Goal: Information Seeking & Learning: Find specific fact

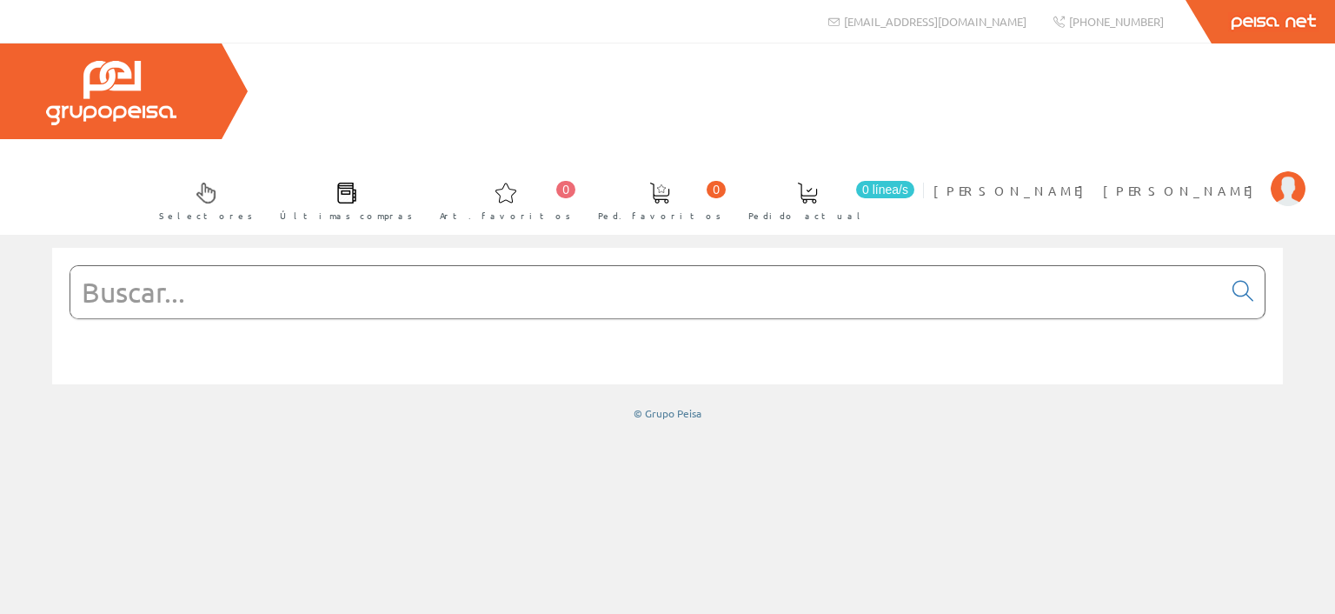
paste input "Recleta conexión 10 mm TEMP0056"
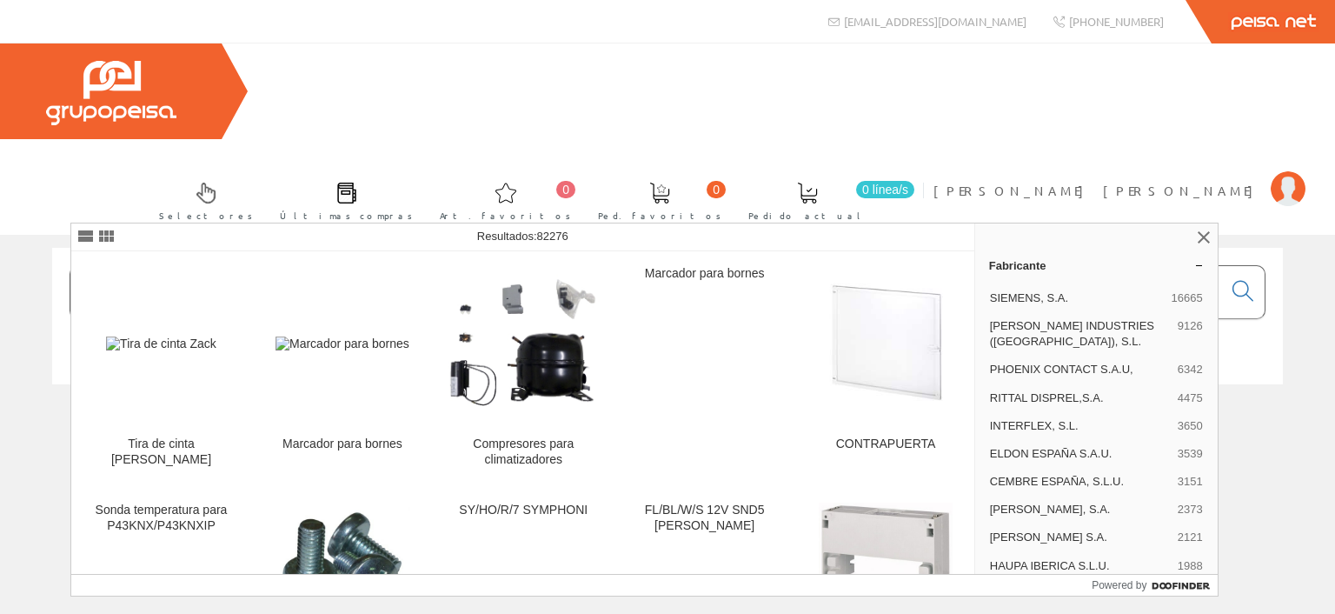
click at [338, 266] on input "Recleta conexión 10 mm TEMP0056" at bounding box center [646, 292] width 1152 height 52
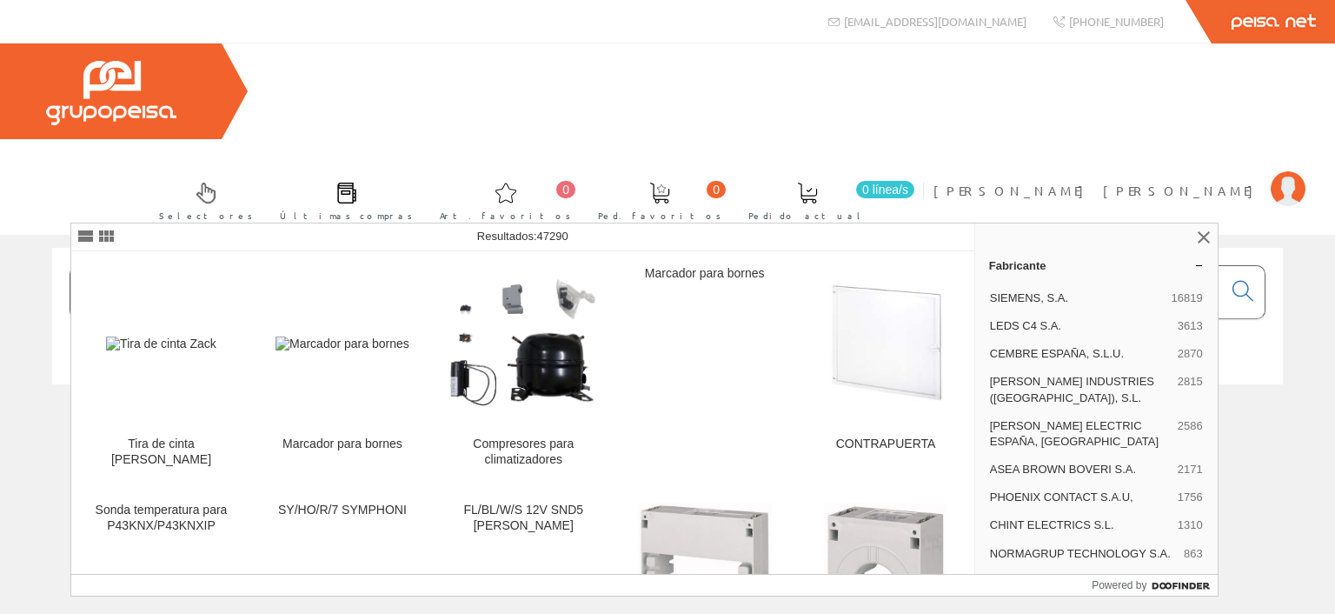
drag, startPoint x: 443, startPoint y: 196, endPoint x: 777, endPoint y: 188, distance: 333.9
click at [777, 266] on input "Recleta conexión 4mm TEMP0056" at bounding box center [646, 292] width 1152 height 52
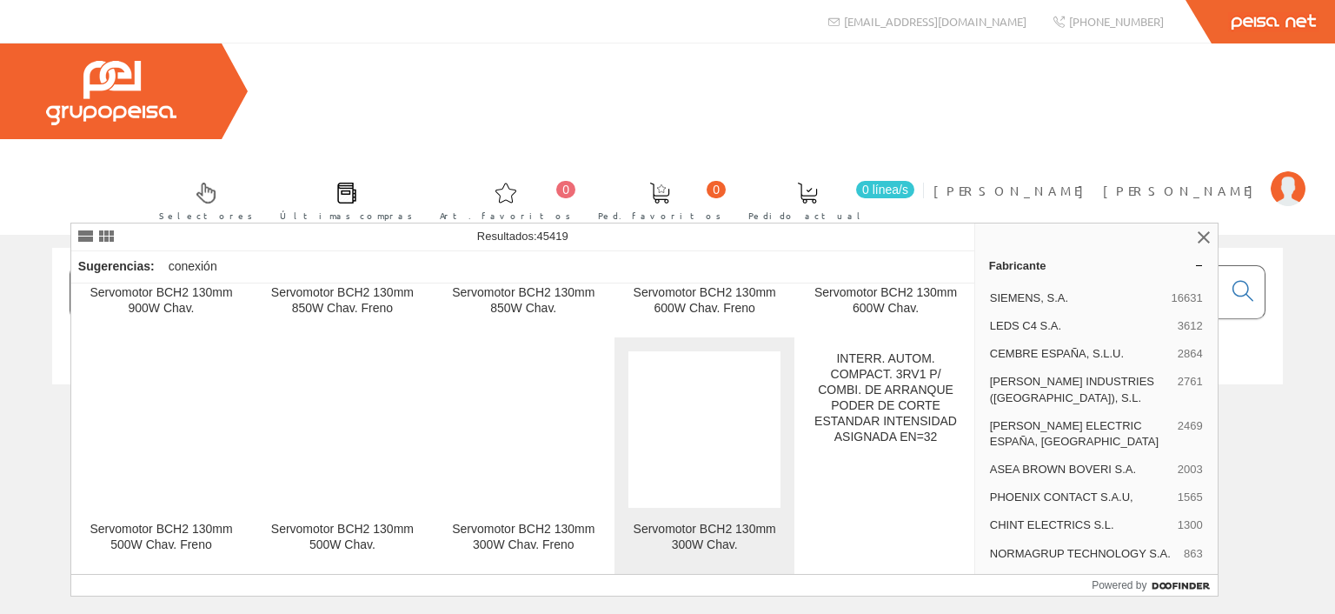
scroll to position [5131, 0]
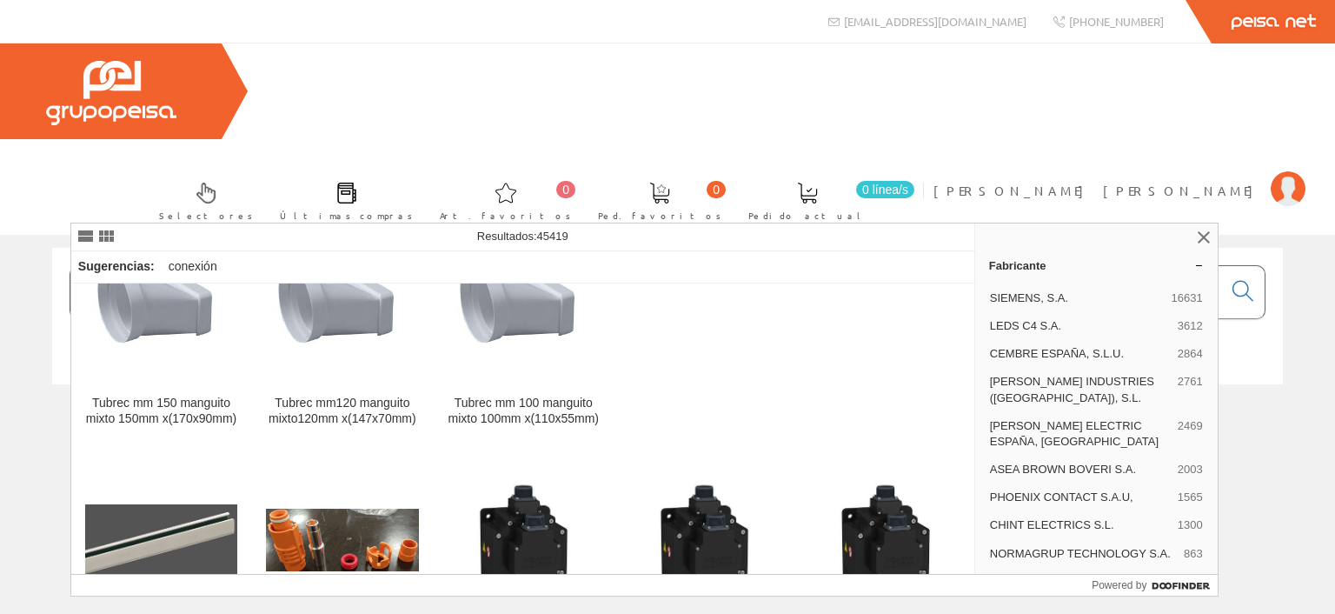
click at [301, 266] on input "Recleta conexión 4mm" at bounding box center [646, 292] width 1152 height 52
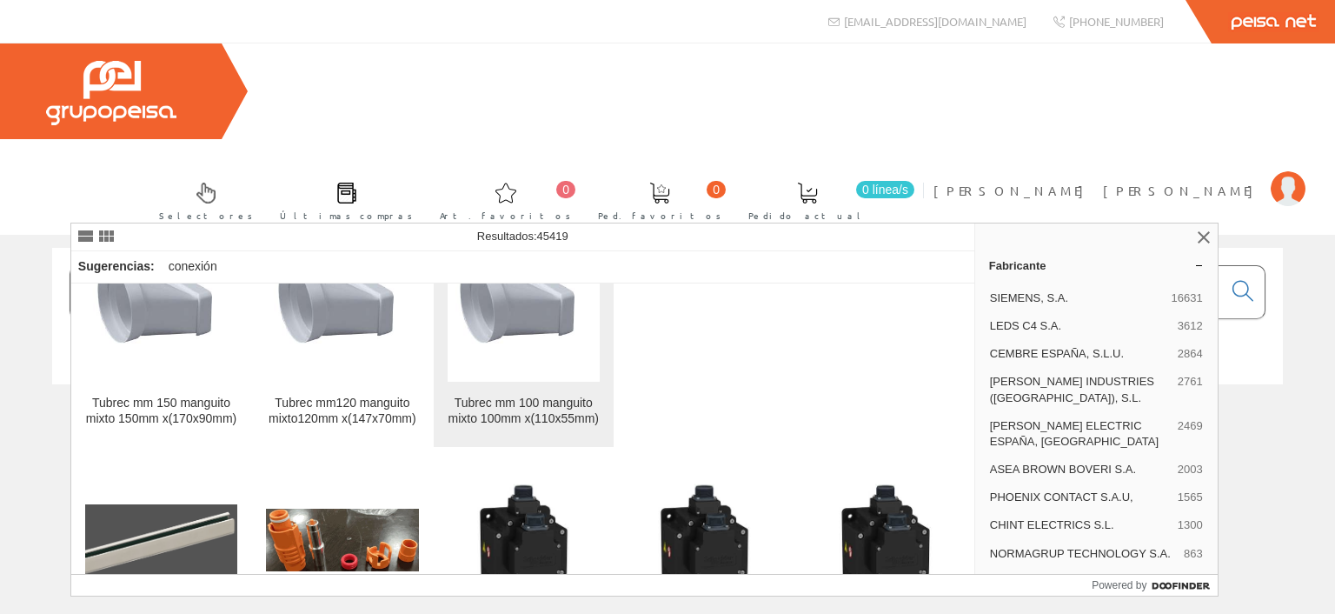
scroll to position [0, 0]
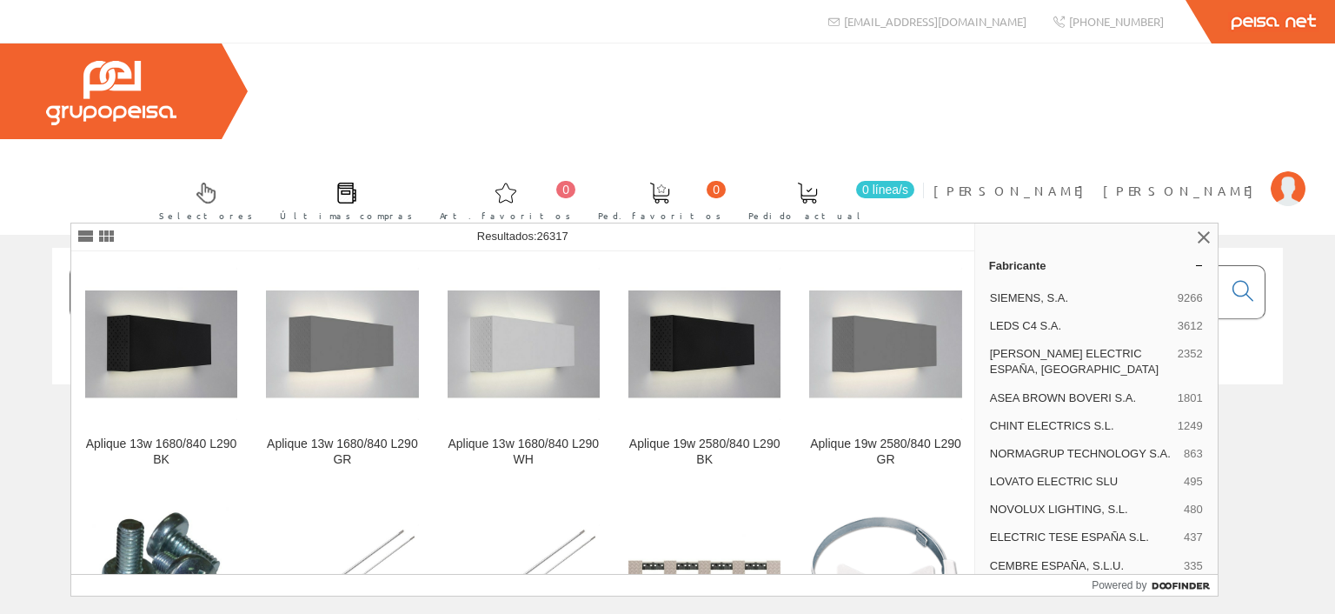
click at [395, 266] on input "Recleta 4mm" at bounding box center [646, 292] width 1152 height 52
type input "R"
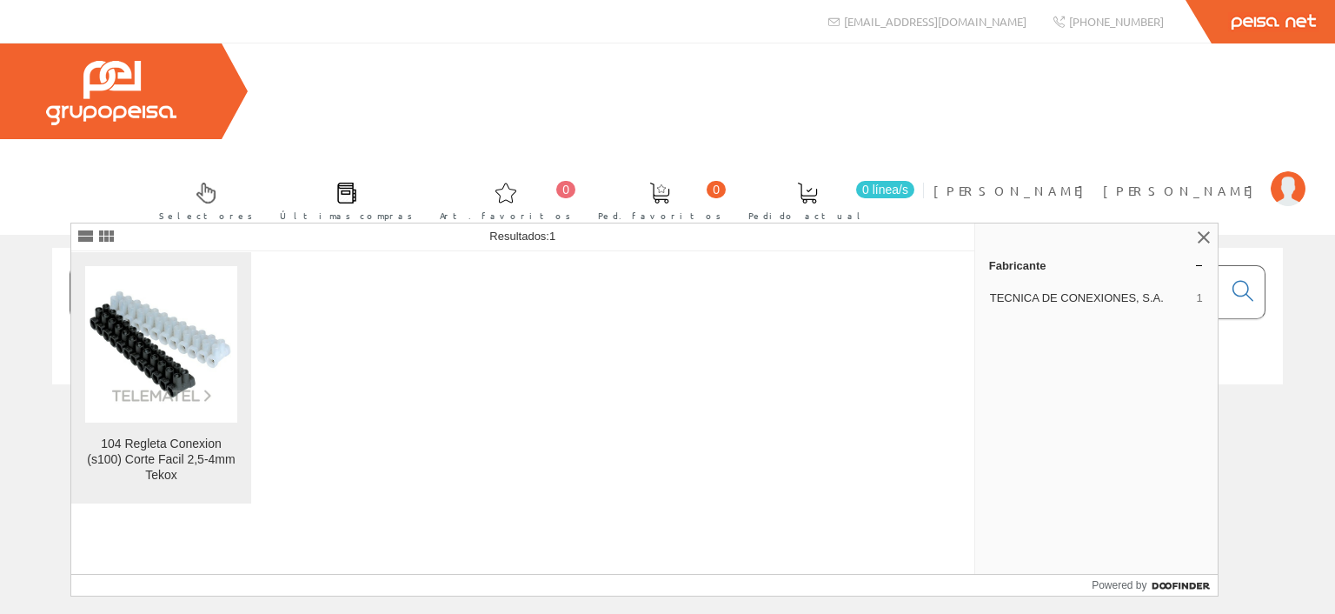
type input "TEMP0054"
click at [141, 338] on img at bounding box center [161, 344] width 152 height 121
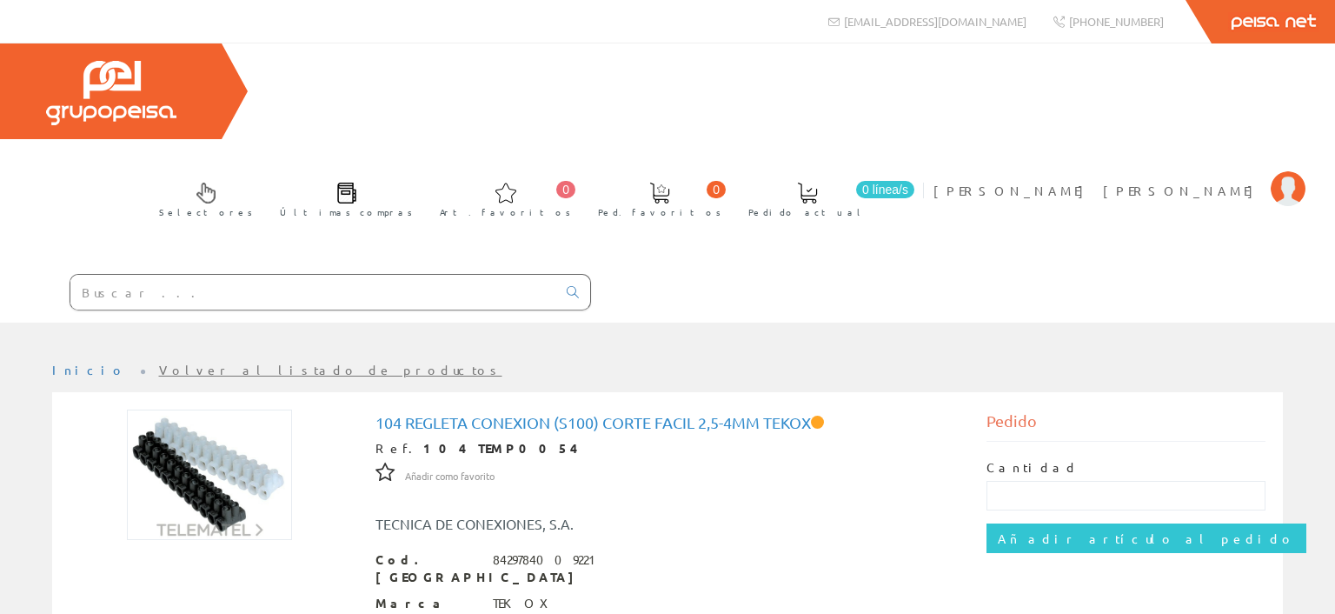
paste input "EMER5085"
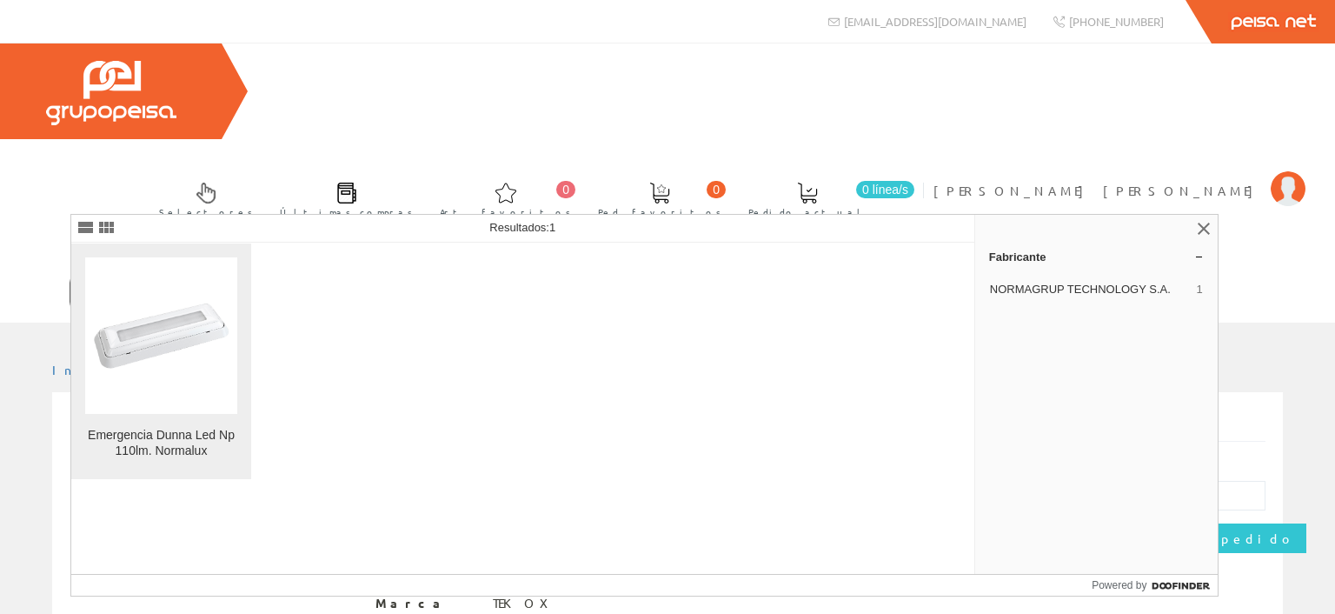
type input "EMER5085"
click at [176, 367] on img at bounding box center [161, 336] width 152 height 108
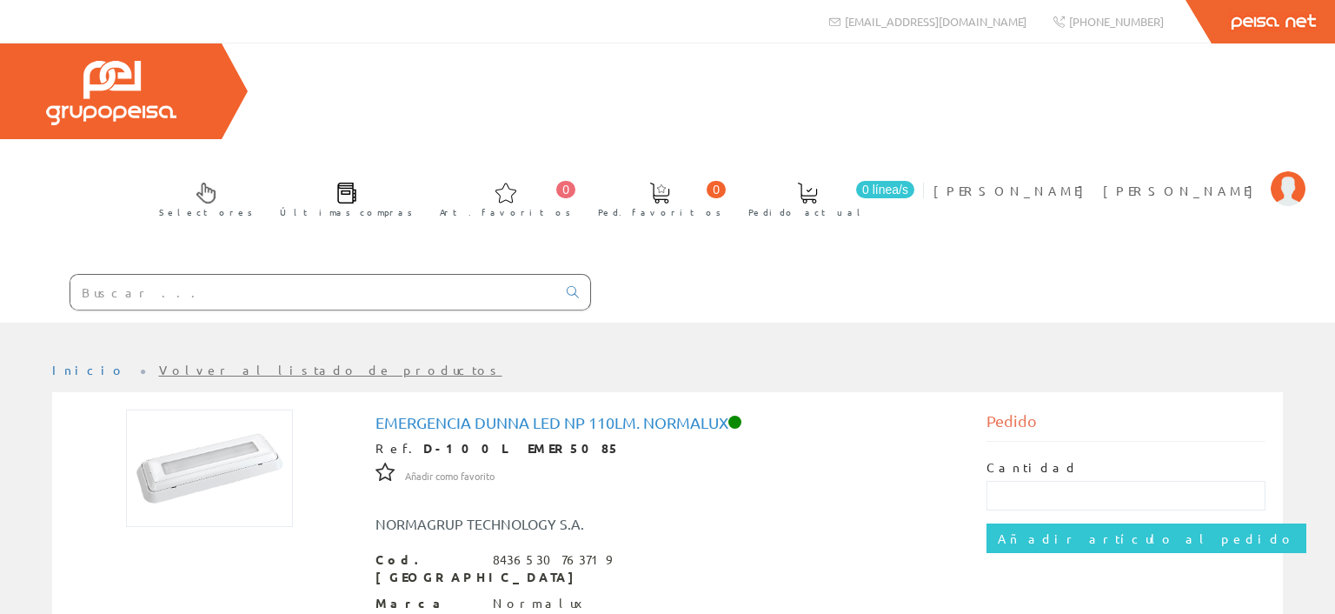
click at [354, 275] on input "text" at bounding box center [313, 292] width 486 height 35
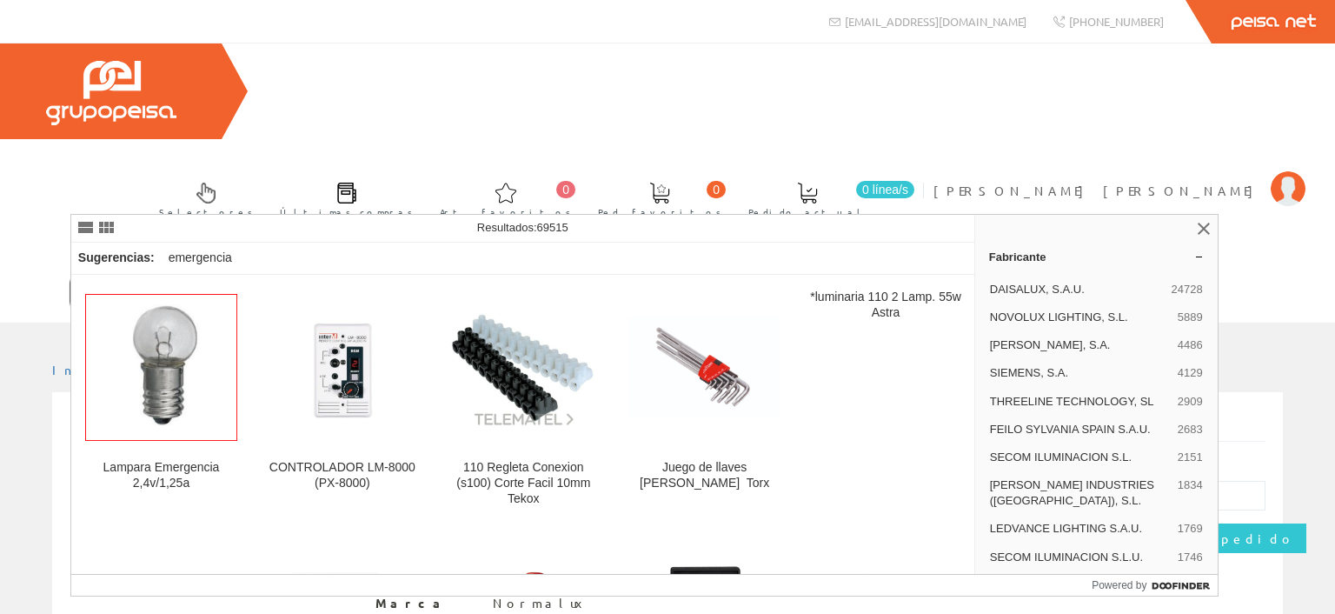
drag, startPoint x: 249, startPoint y: 200, endPoint x: 63, endPoint y: 195, distance: 186.1
click at [70, 275] on input "emergencia 110lm arlux" at bounding box center [313, 292] width 486 height 35
drag, startPoint x: 116, startPoint y: 193, endPoint x: 123, endPoint y: 199, distance: 9.2
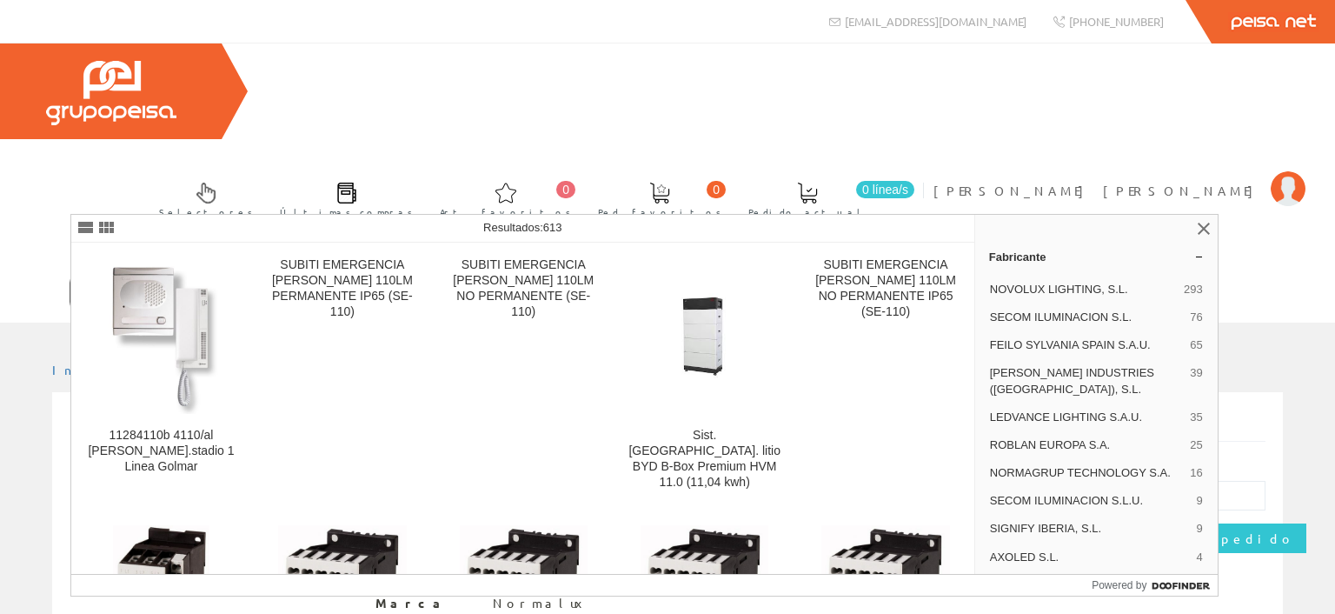
type input "10-110lm"
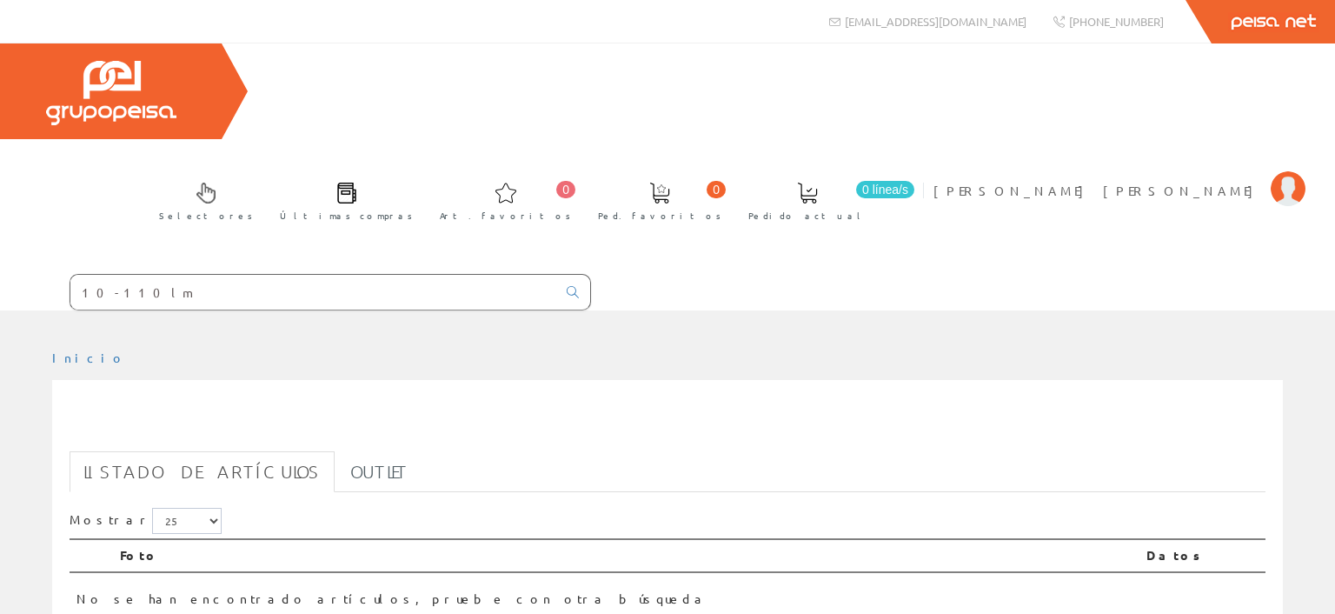
click at [180, 275] on input "10-110lm" at bounding box center [313, 292] width 486 height 35
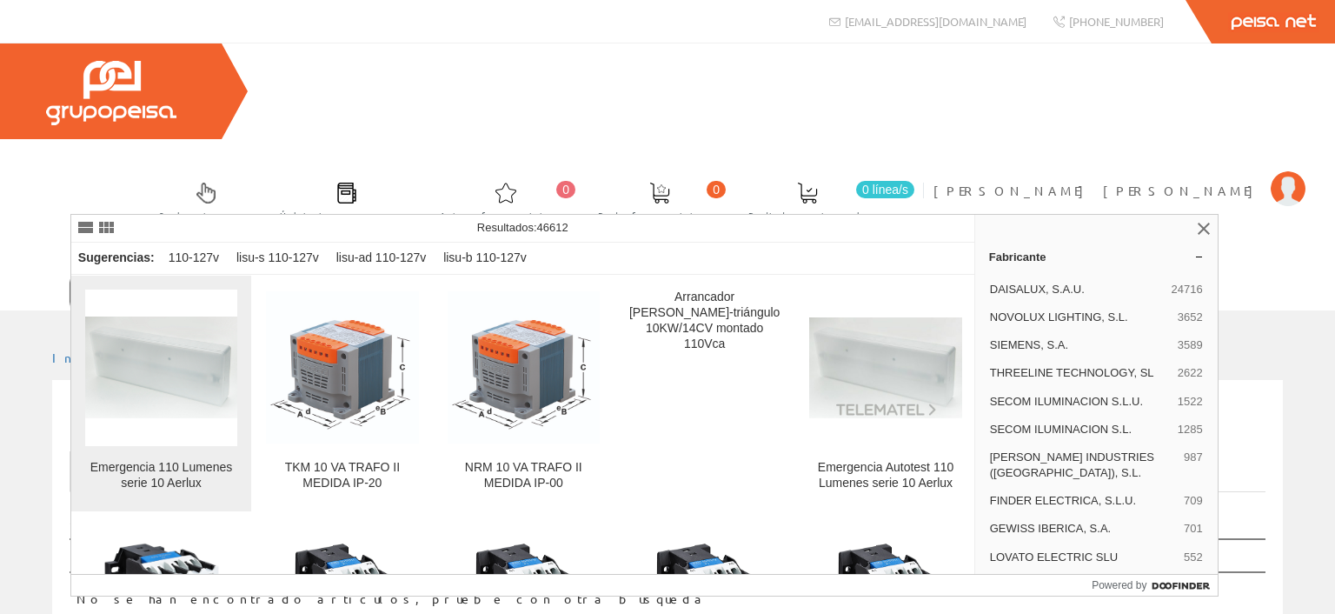
type input "10-110"
click at [200, 370] on img at bounding box center [161, 367] width 152 height 102
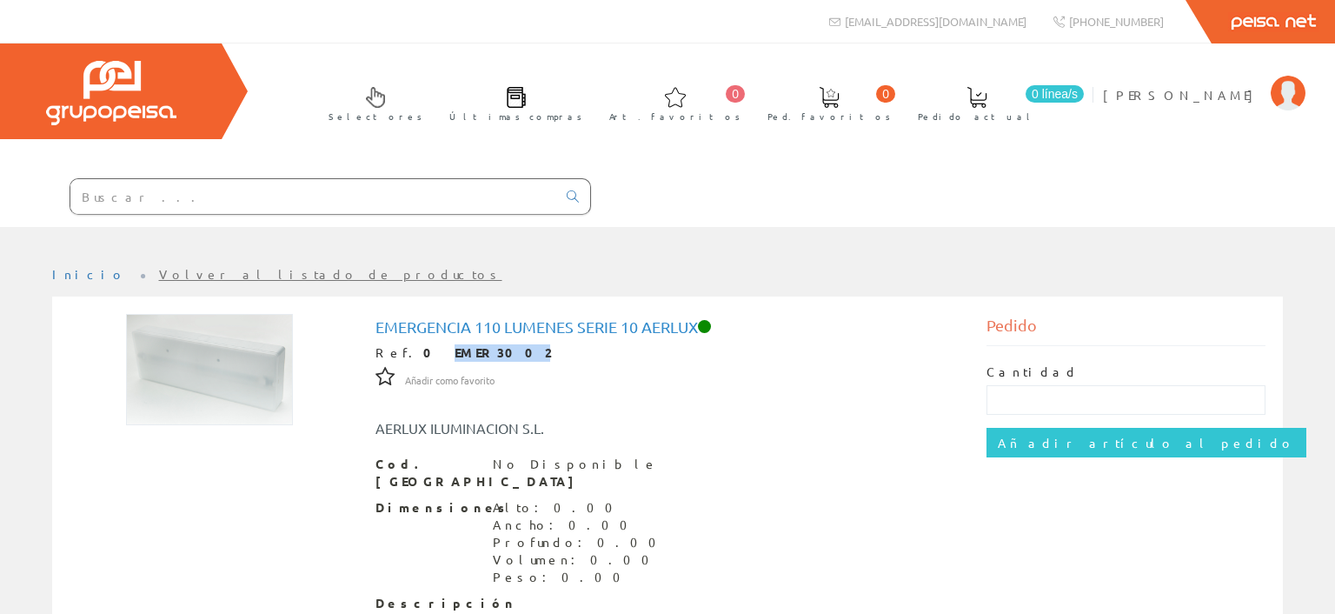
drag, startPoint x: 408, startPoint y: 354, endPoint x: 519, endPoint y: 355, distance: 110.4
click at [519, 355] on div "Ref. 0 EMER3002" at bounding box center [667, 352] width 585 height 17
copy strong "EMER3002"
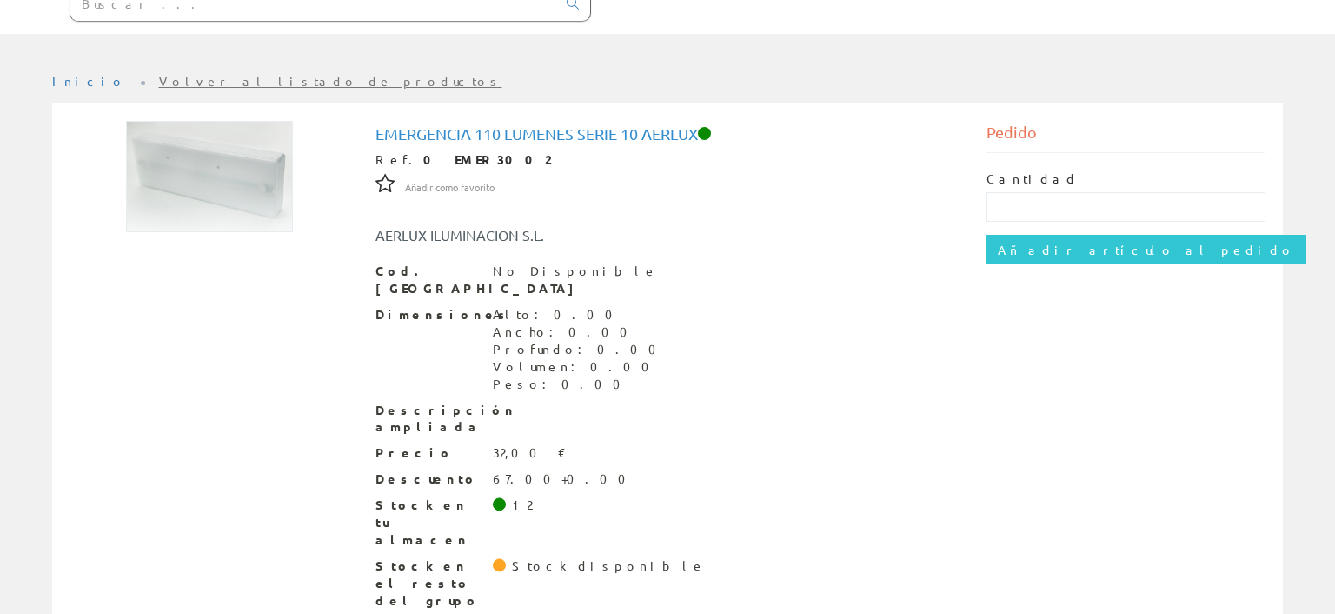
click at [551, 171] on div "Emergencia 110 Lumenes serie 10 Aerlux Ref. 0 EMER3002 Añadir como favorito Aña…" at bounding box center [667, 367] width 585 height 484
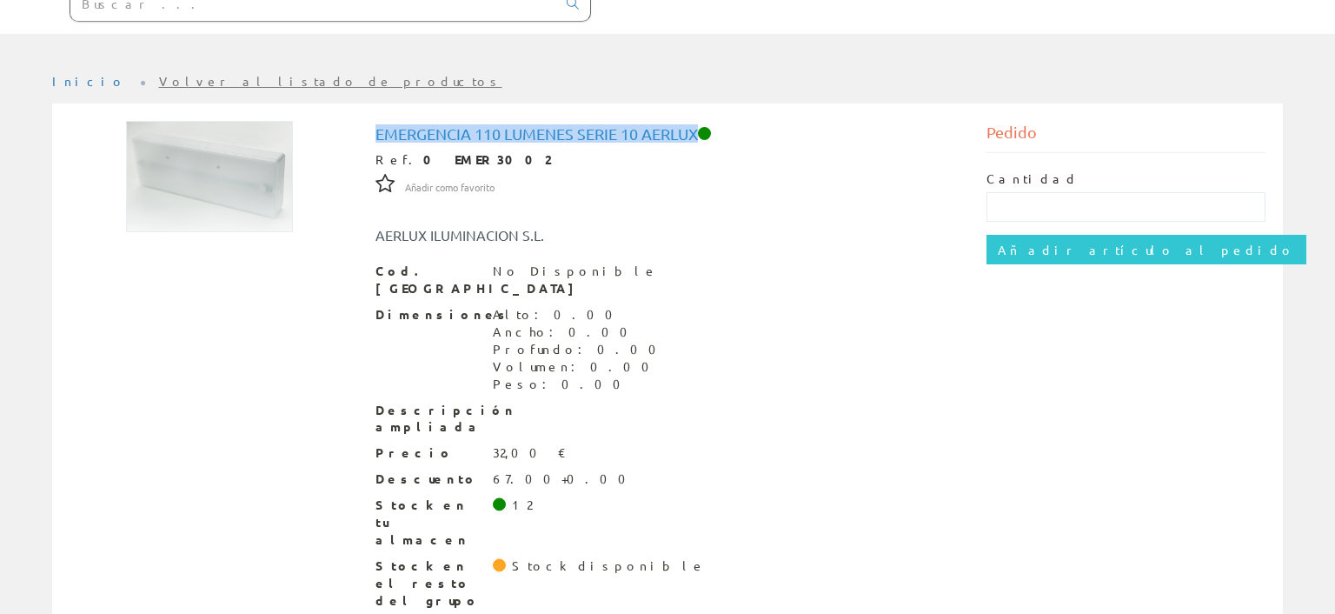
drag, startPoint x: 375, startPoint y: 131, endPoint x: 734, endPoint y: 130, distance: 358.1
click at [734, 130] on h1 "Emergencia 110 Lumenes serie 10 Aerlux" at bounding box center [667, 133] width 585 height 17
copy h1 "Emergencia 110 Lumenes serie 10 Aerlux"
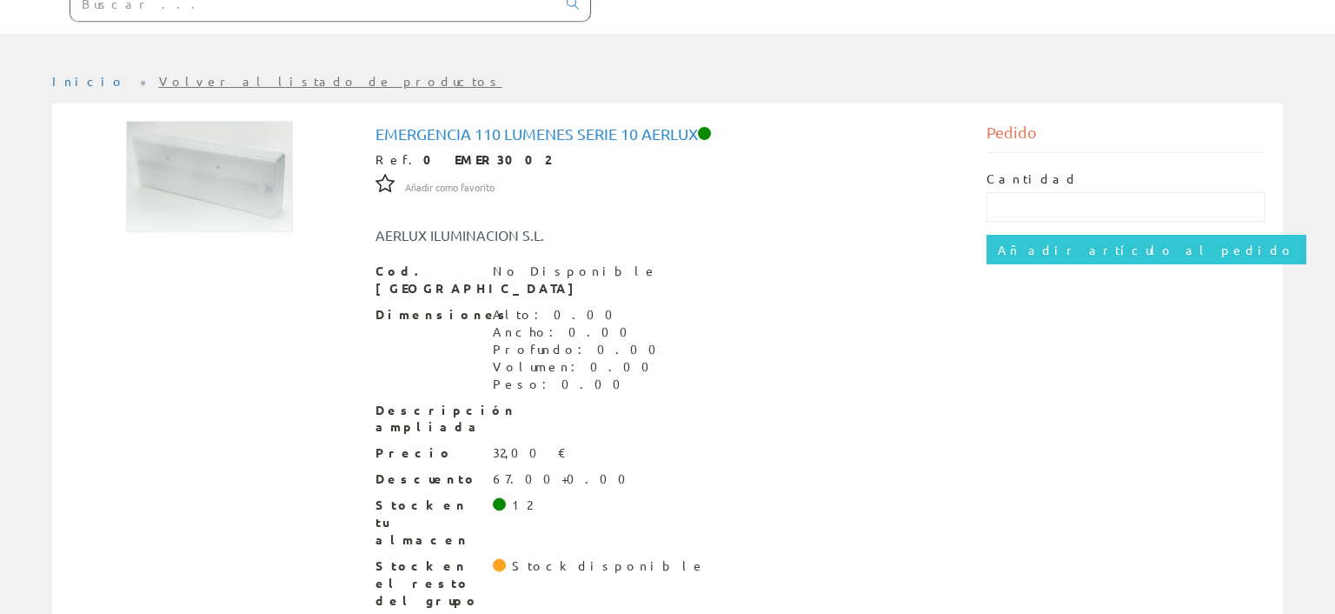
click at [705, 423] on div "Cod. Barras No Disponible Dimensiones Alto: 0.00 Ancho: 0.00 Profundo: 0.00 Vol…" at bounding box center [667, 436] width 585 height 348
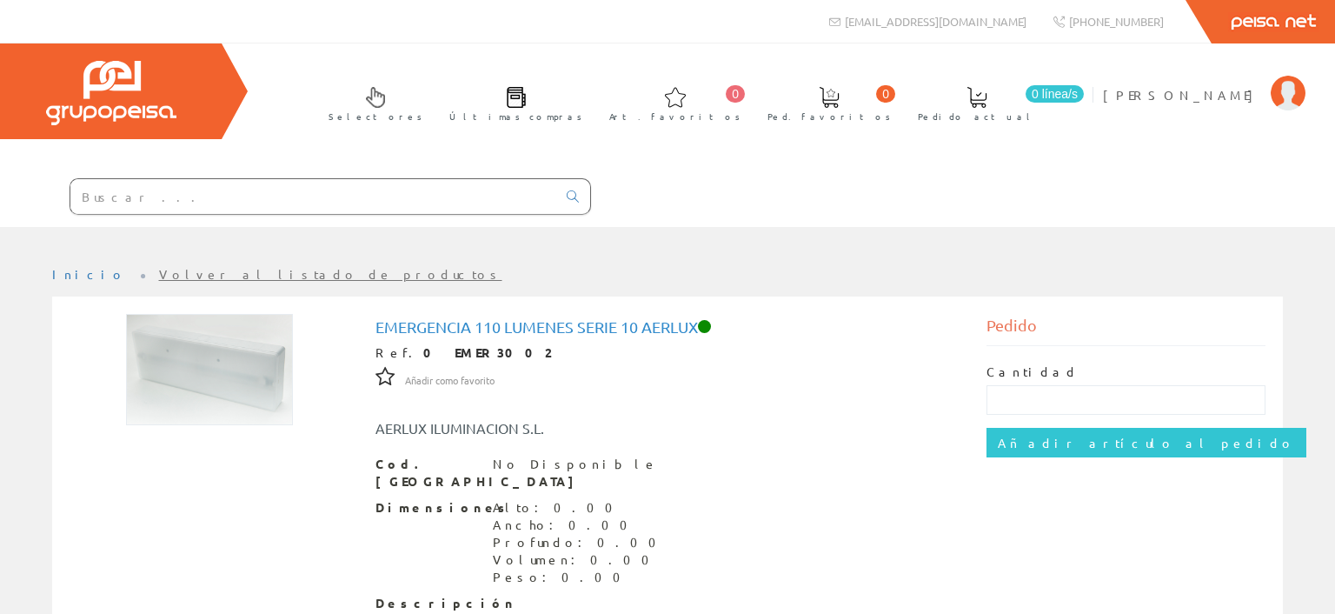
paste input "2204-02"
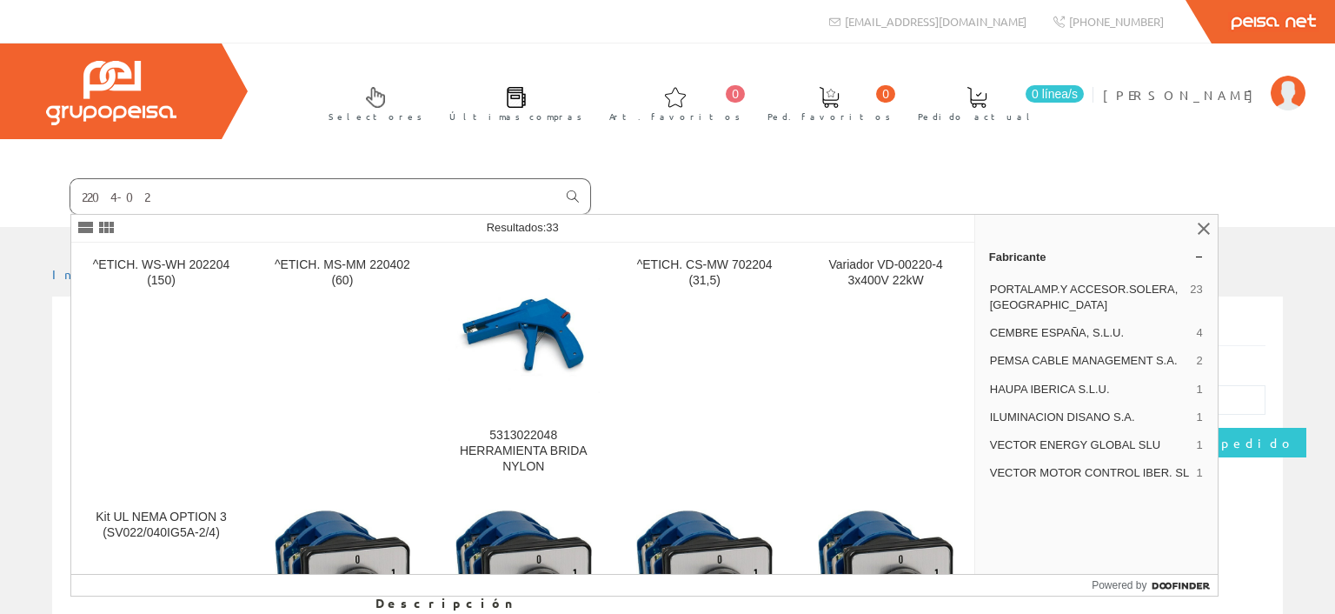
type input "2204-02"
click at [574, 190] on icon at bounding box center [573, 196] width 12 height 12
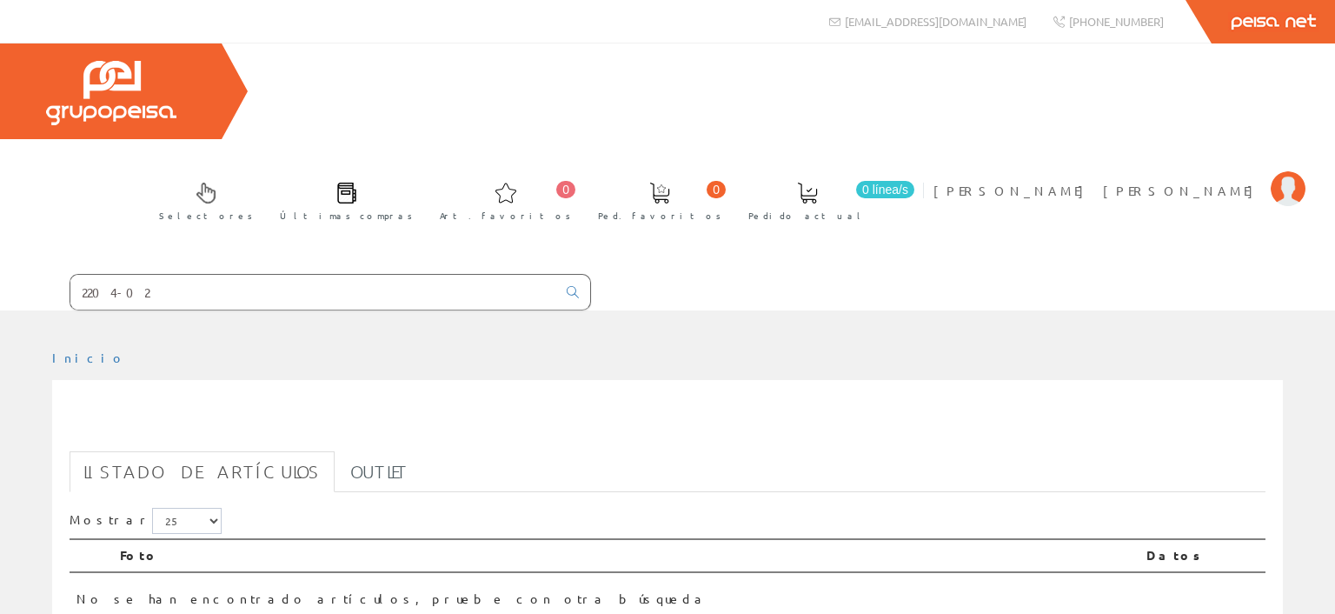
click at [152, 275] on input "2204-02" at bounding box center [313, 292] width 486 height 35
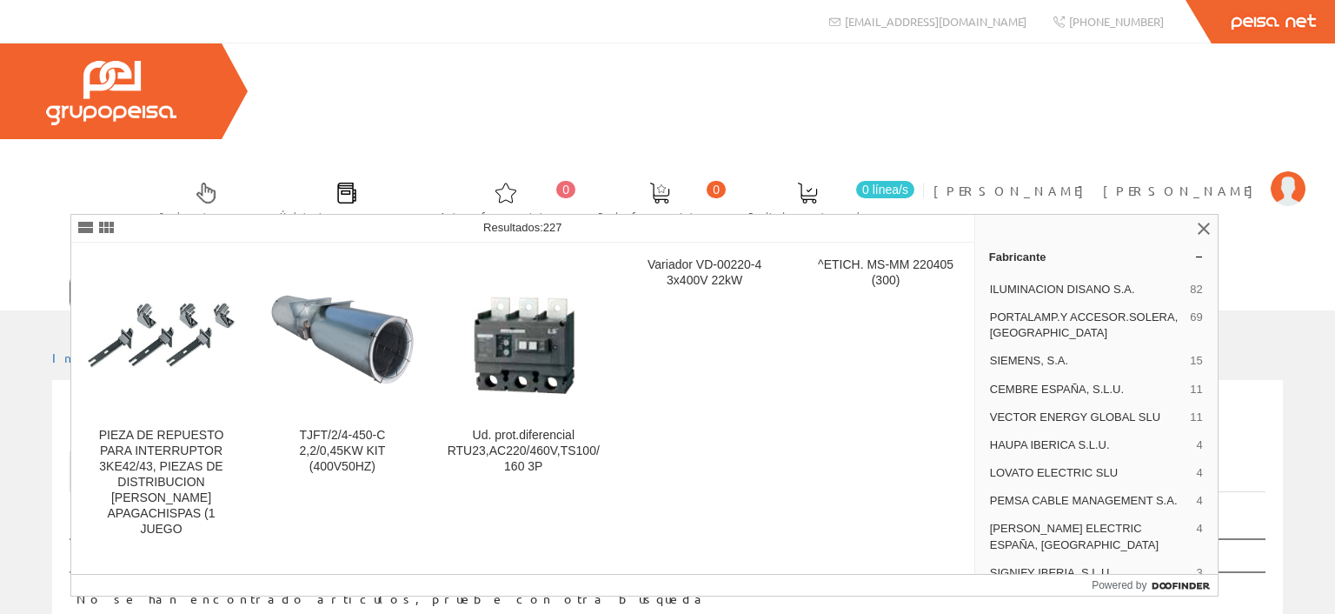
type input "2"
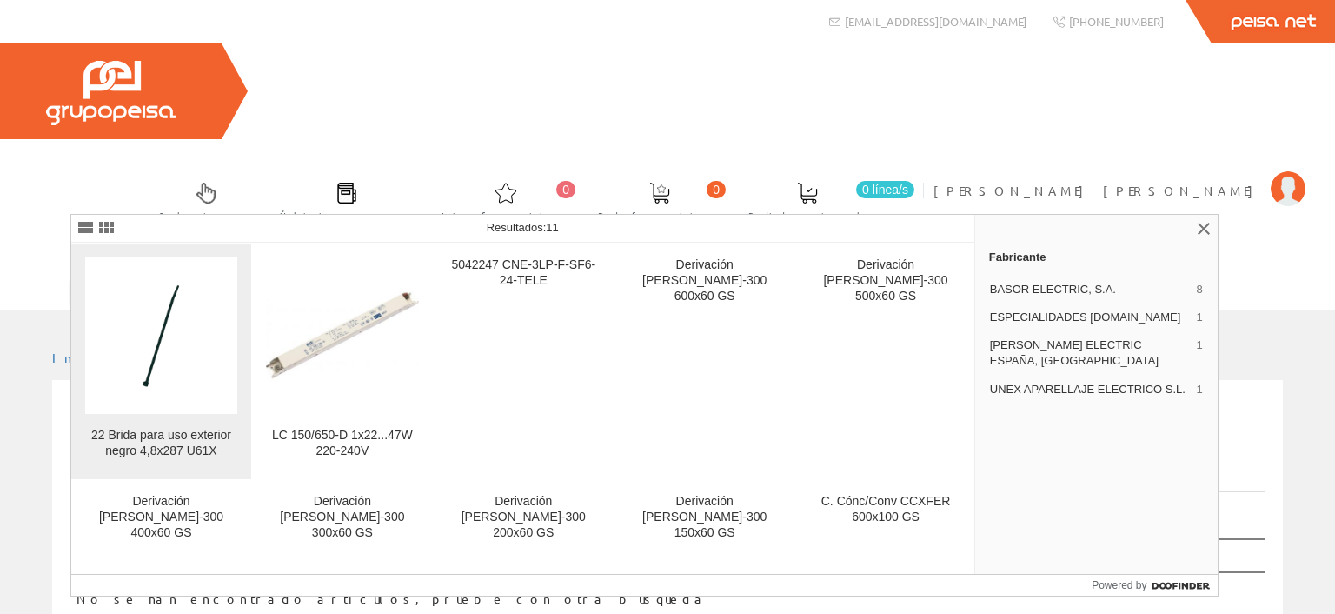
type input "2247-0"
click at [169, 445] on div "22 Brida para uso exterior negro 4,8x287 U61X" at bounding box center [161, 443] width 152 height 31
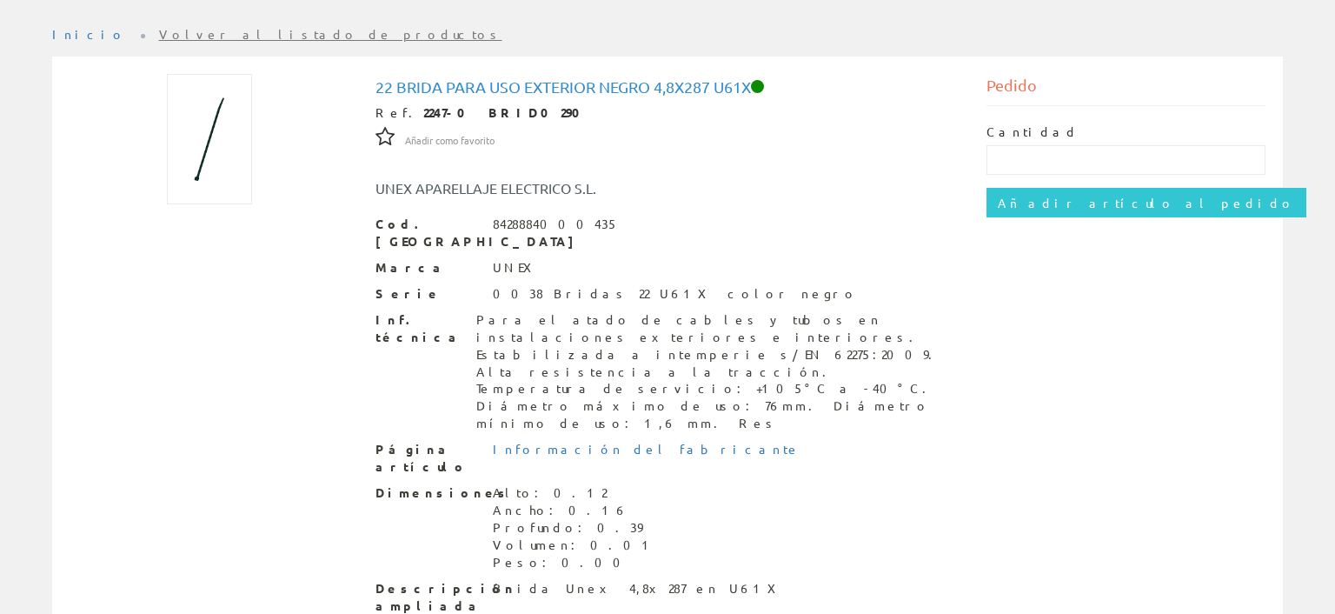
scroll to position [56, 0]
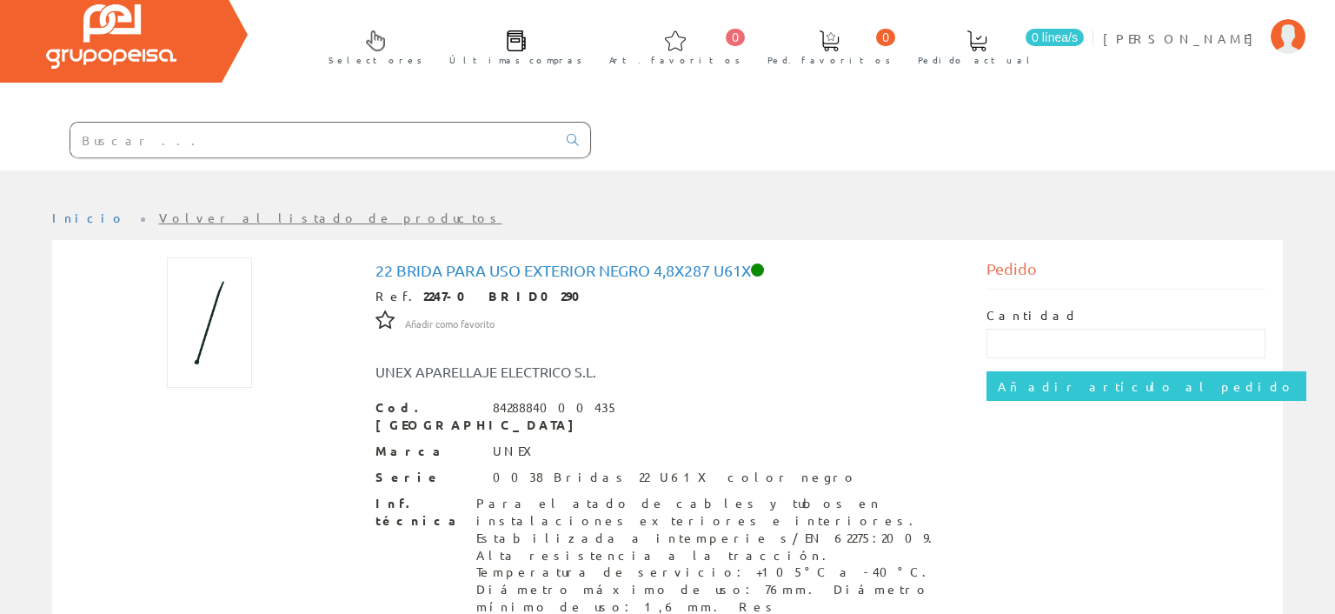
paste input "2244-0"
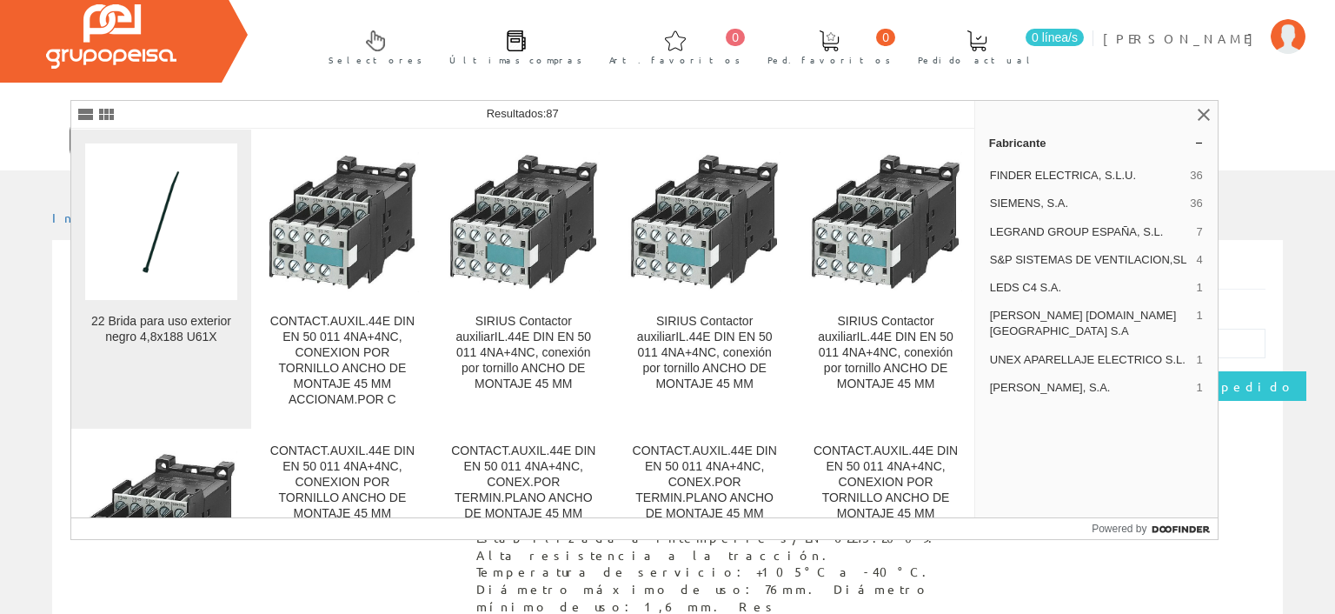
type input "2244-0"
click at [172, 282] on img at bounding box center [161, 221] width 103 height 156
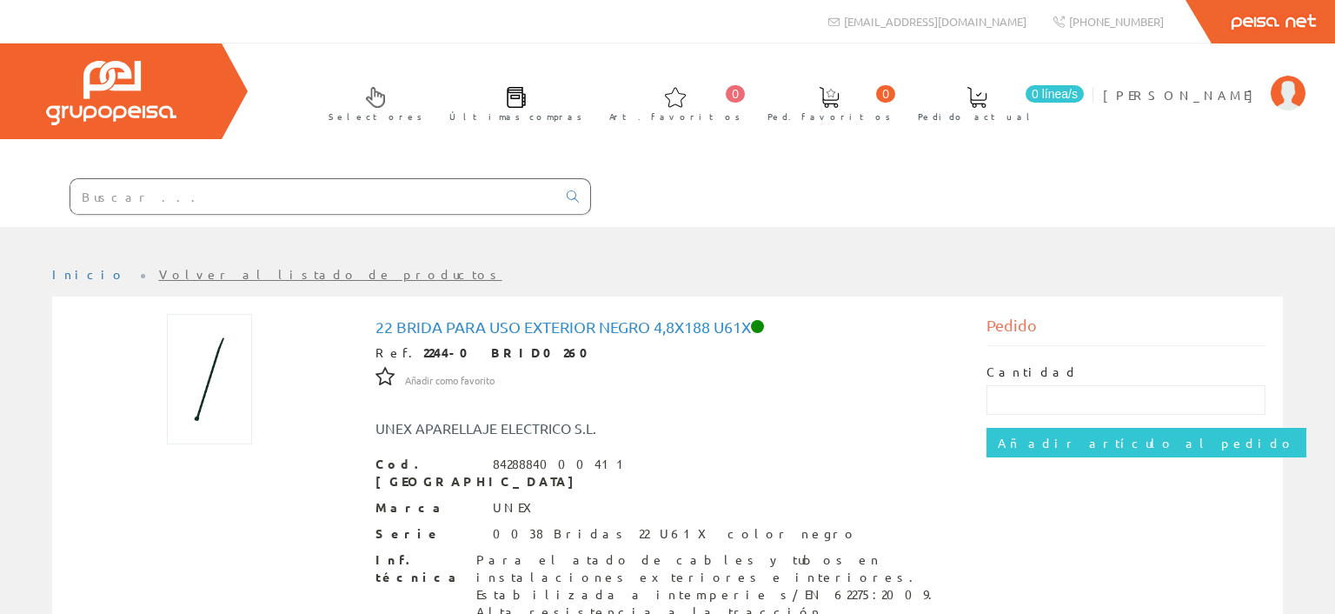
drag, startPoint x: 238, startPoint y: 203, endPoint x: 249, endPoint y: 203, distance: 11.3
paste input "2247-0"
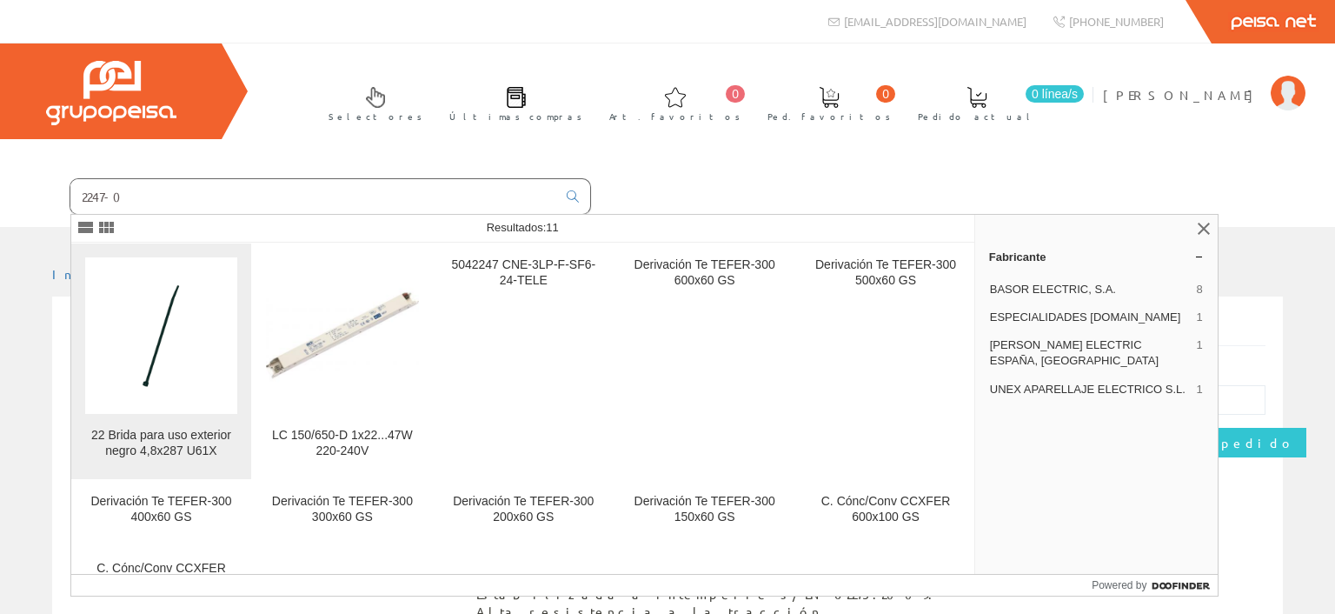
type input "2247-0"
click at [150, 341] on img at bounding box center [161, 335] width 103 height 156
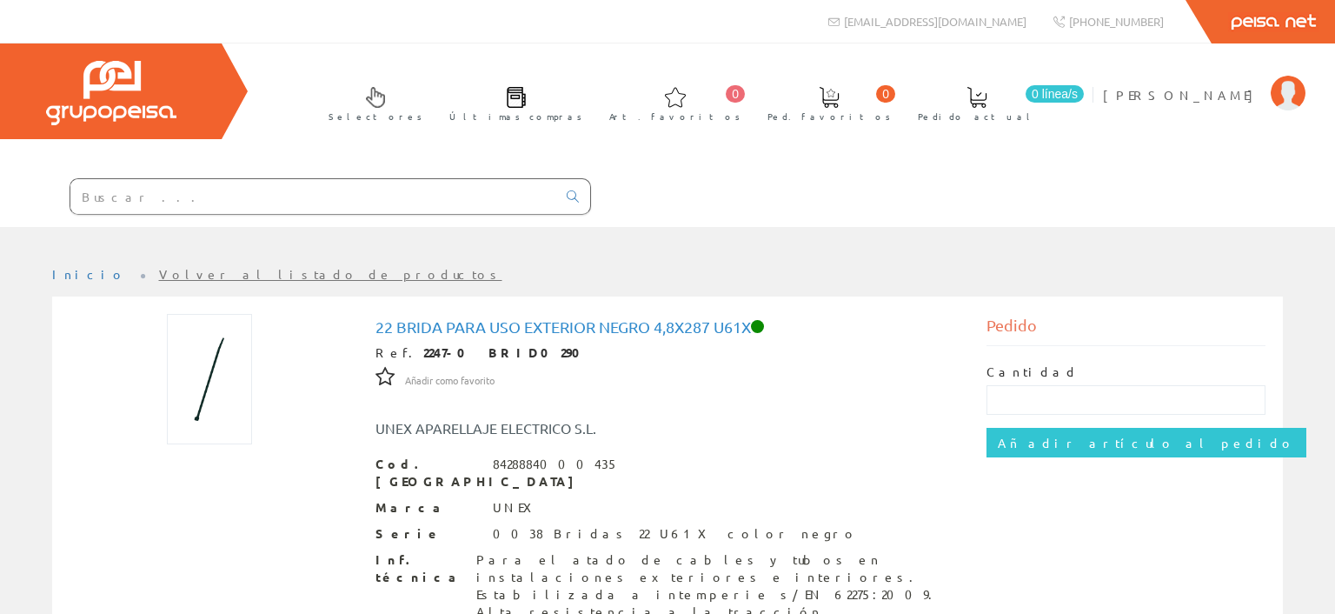
click at [220, 183] on input "text" at bounding box center [313, 196] width 486 height 35
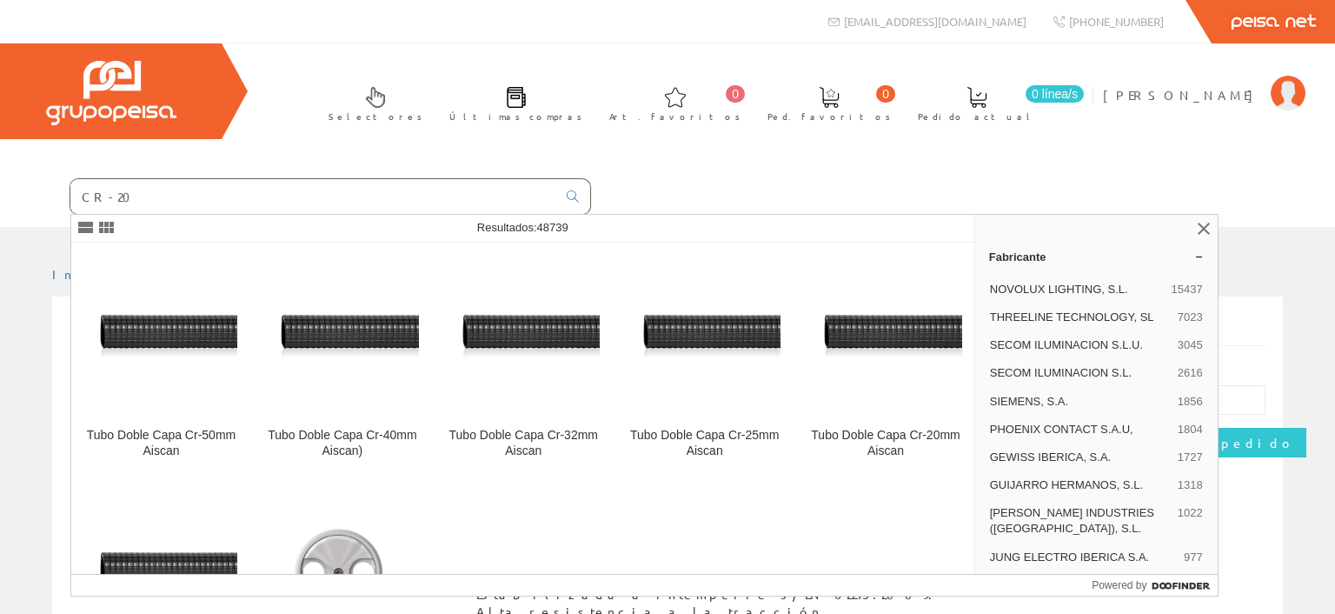
type input "CR-20"
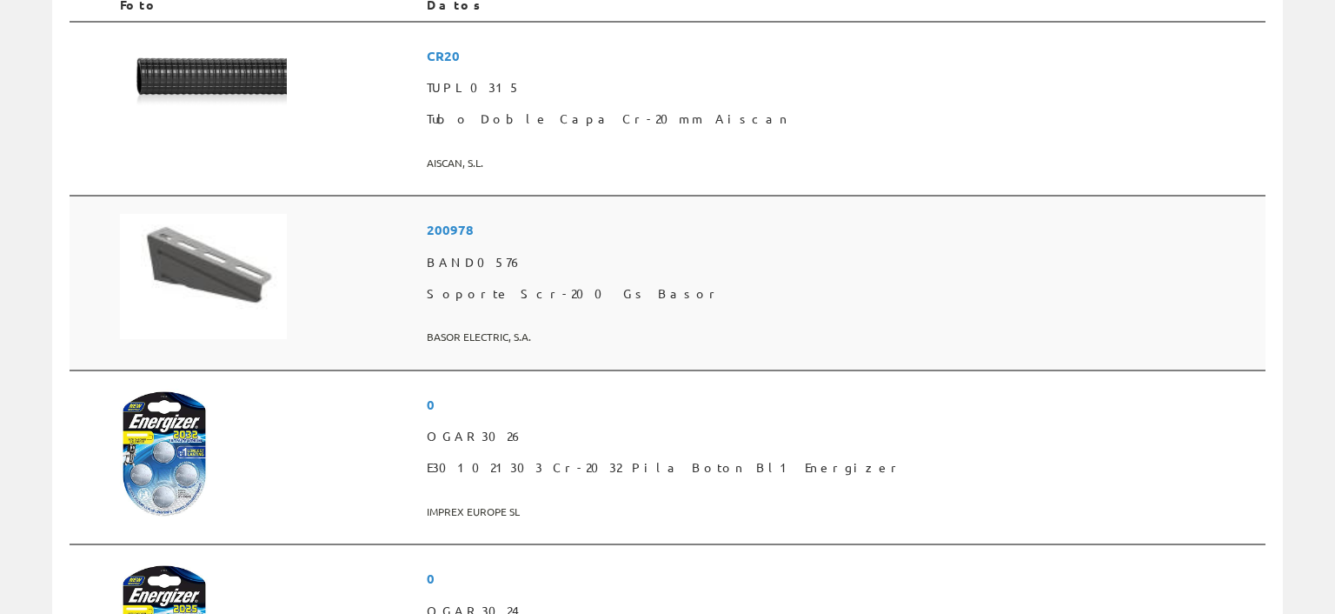
scroll to position [275, 0]
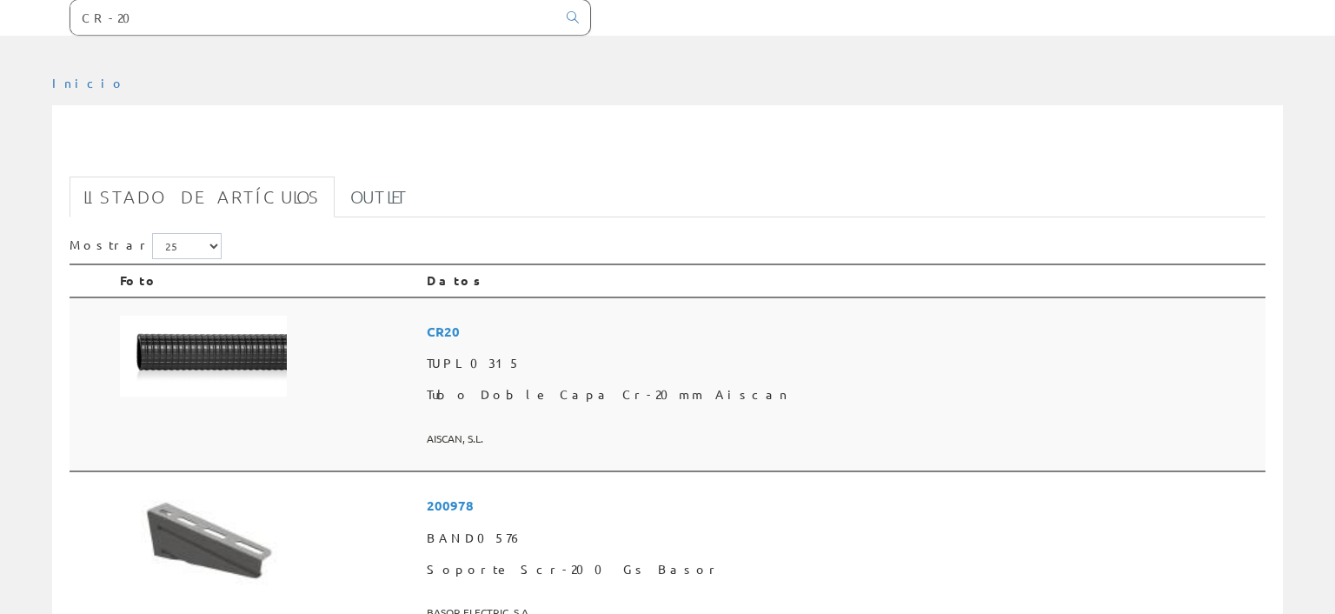
click at [194, 315] on img at bounding box center [203, 355] width 167 height 81
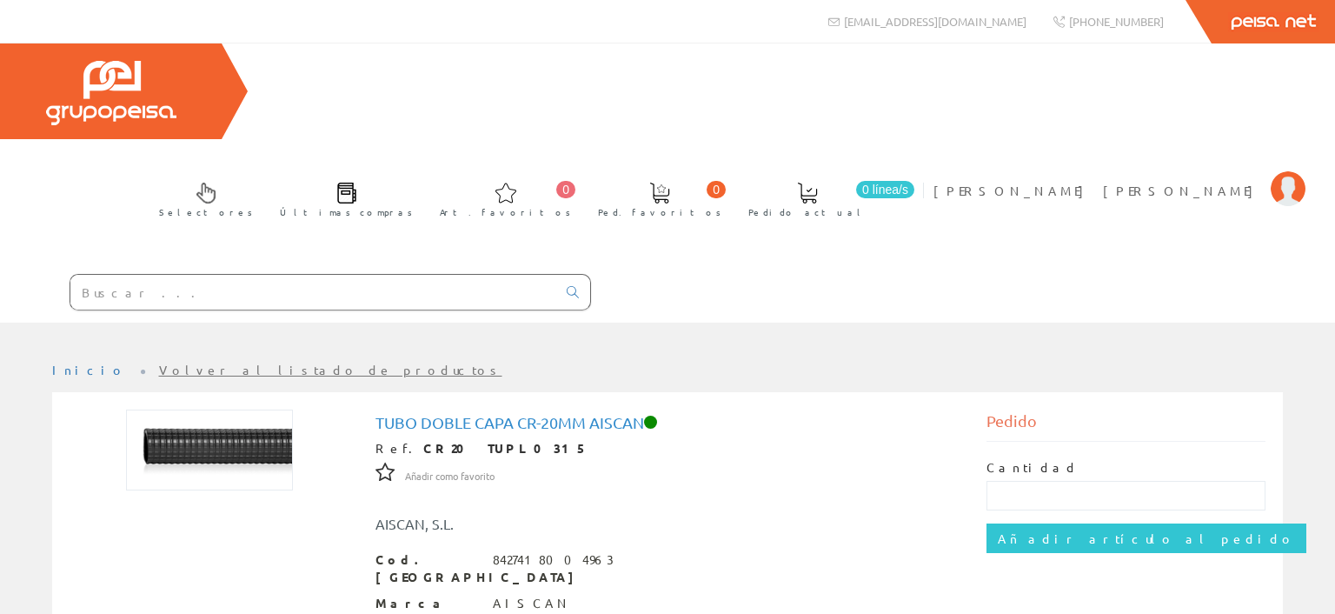
click at [223, 275] on input "text" at bounding box center [313, 292] width 486 height 35
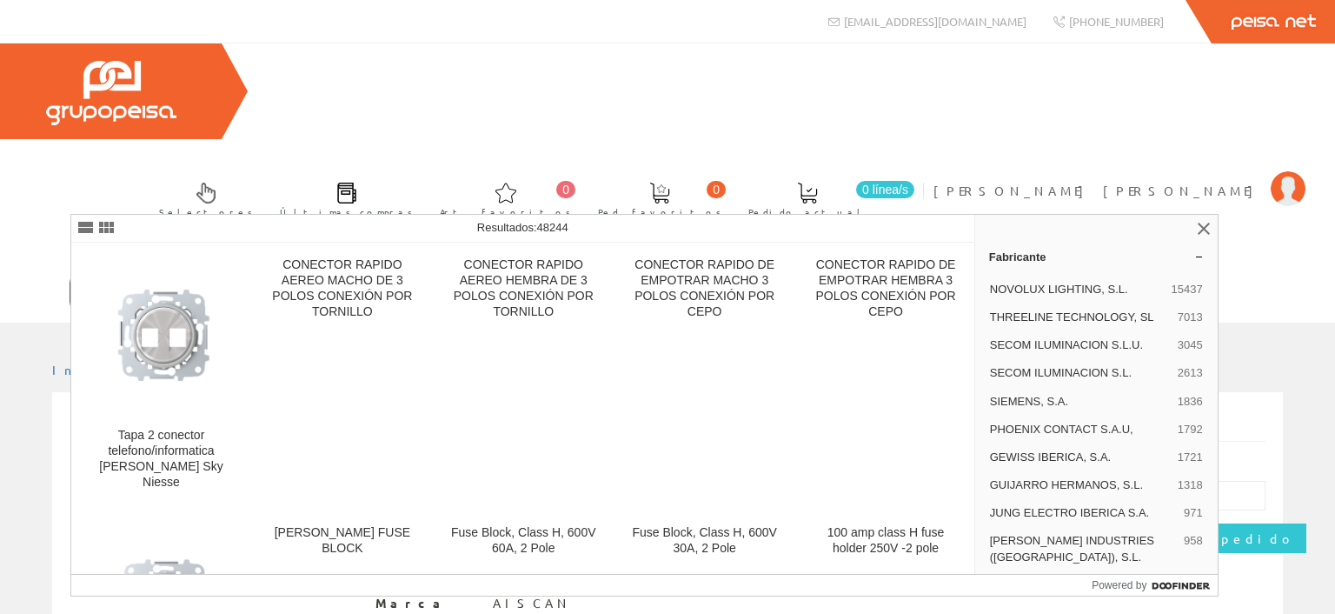
type input "CR25"
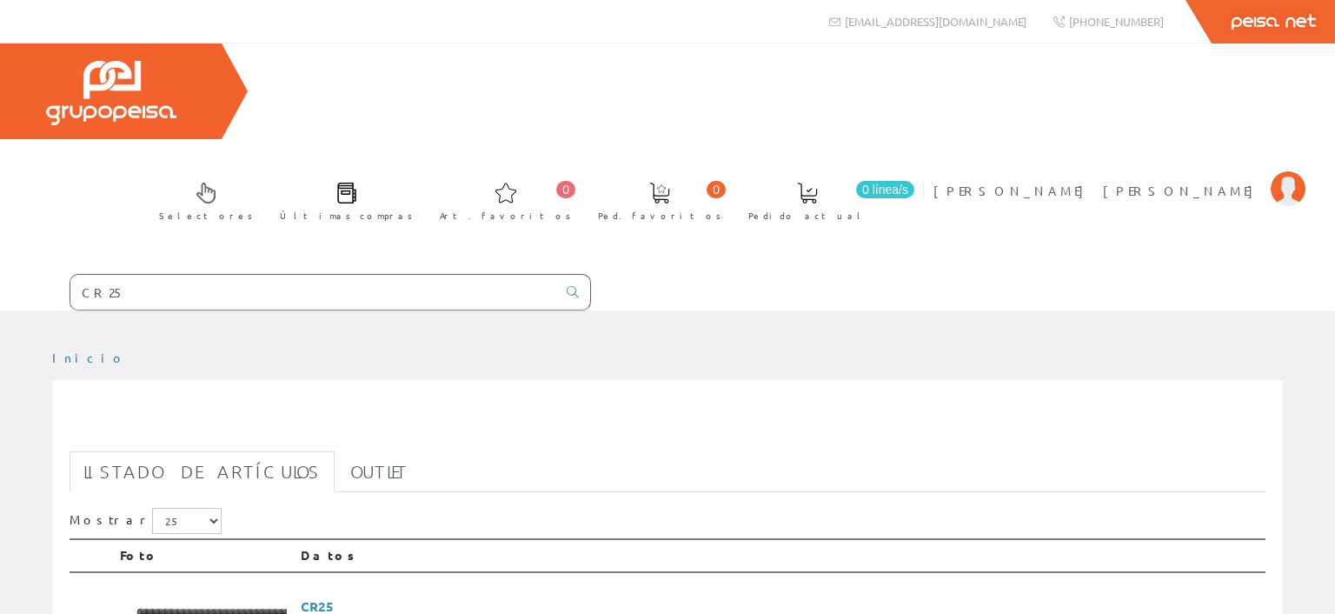
scroll to position [275, 0]
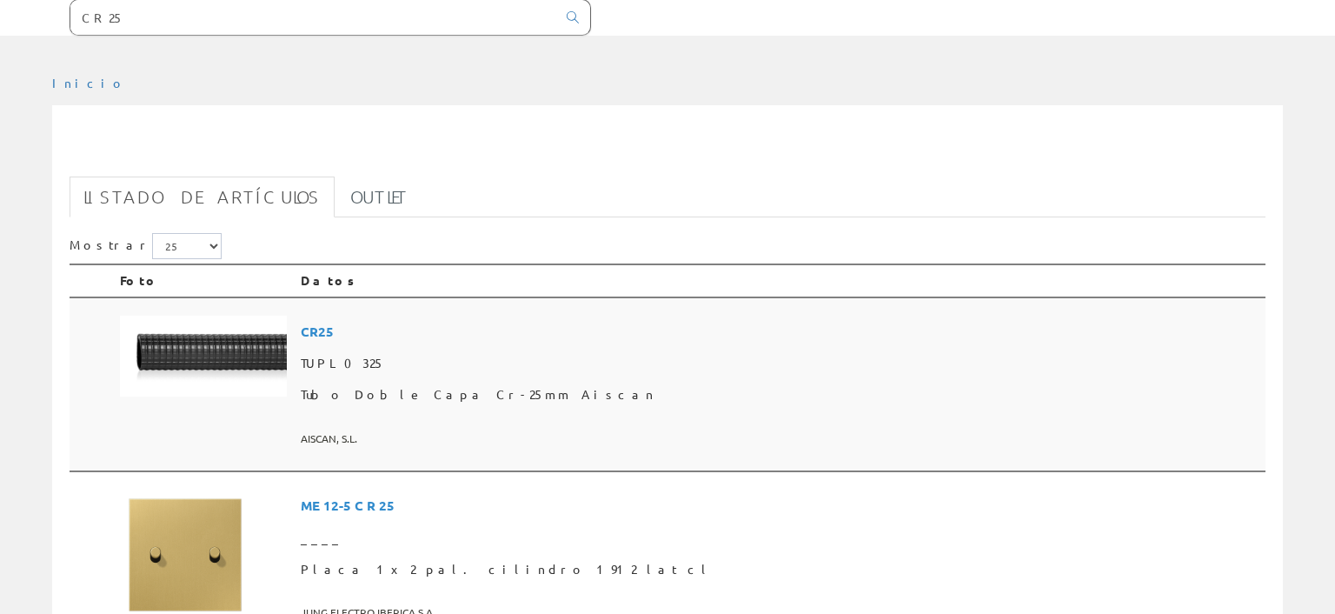
click at [226, 315] on img at bounding box center [203, 355] width 167 height 81
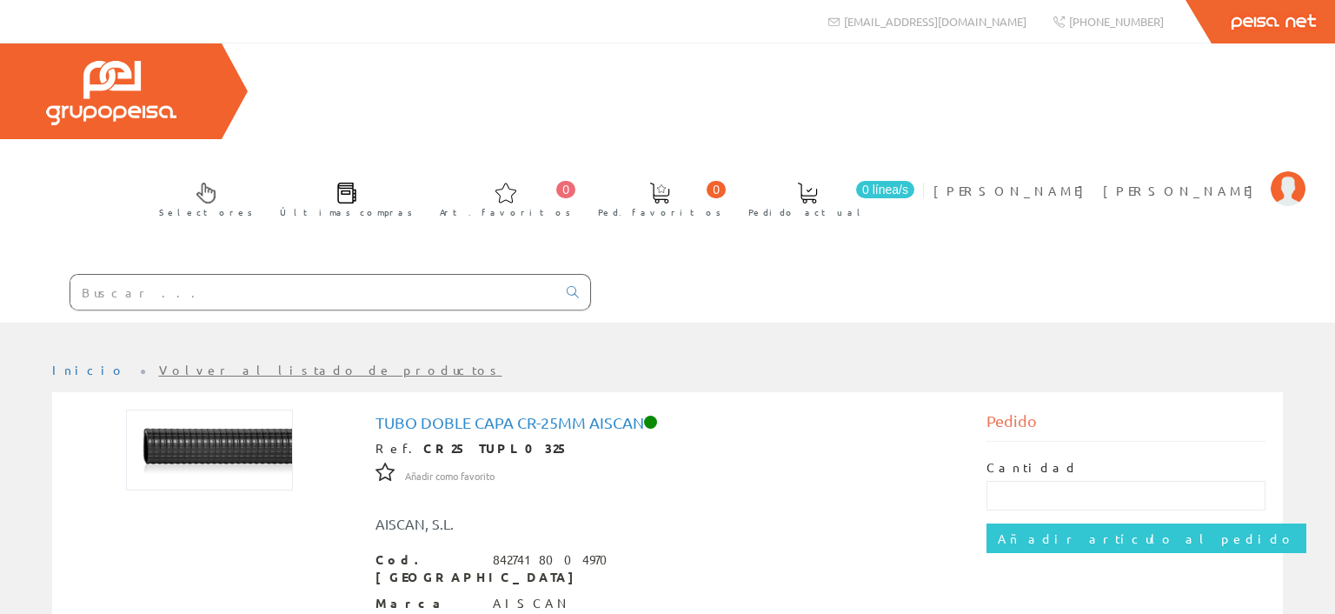
click at [436, 275] on input "text" at bounding box center [313, 292] width 486 height 35
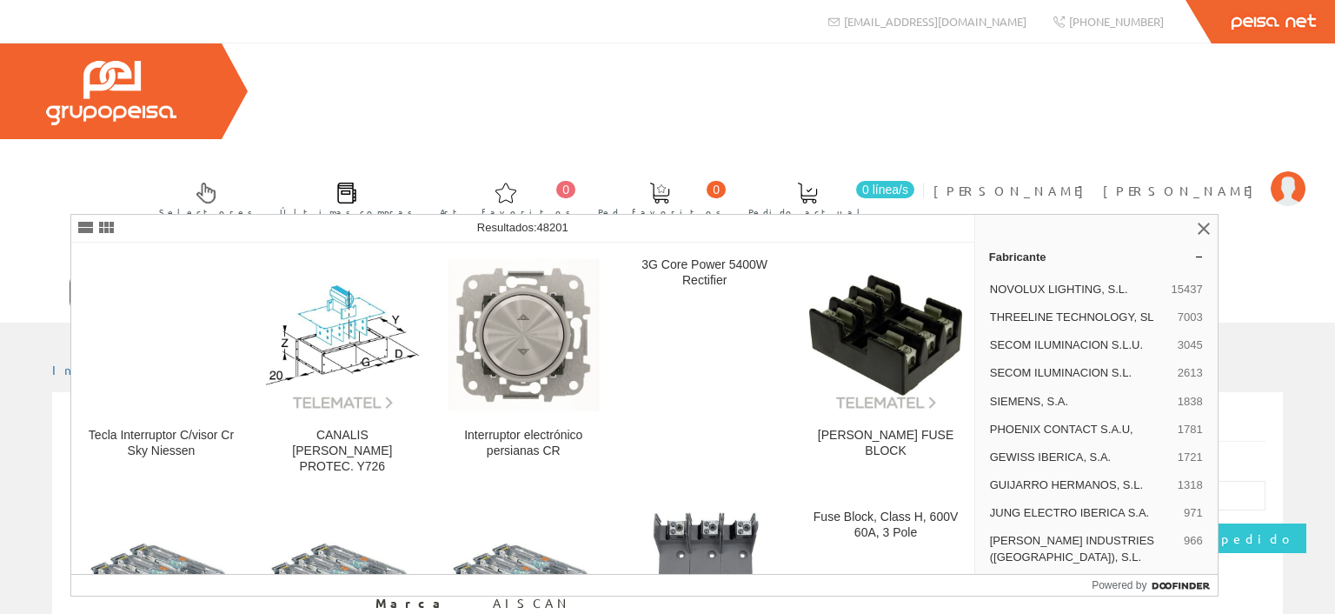
type input "CR32"
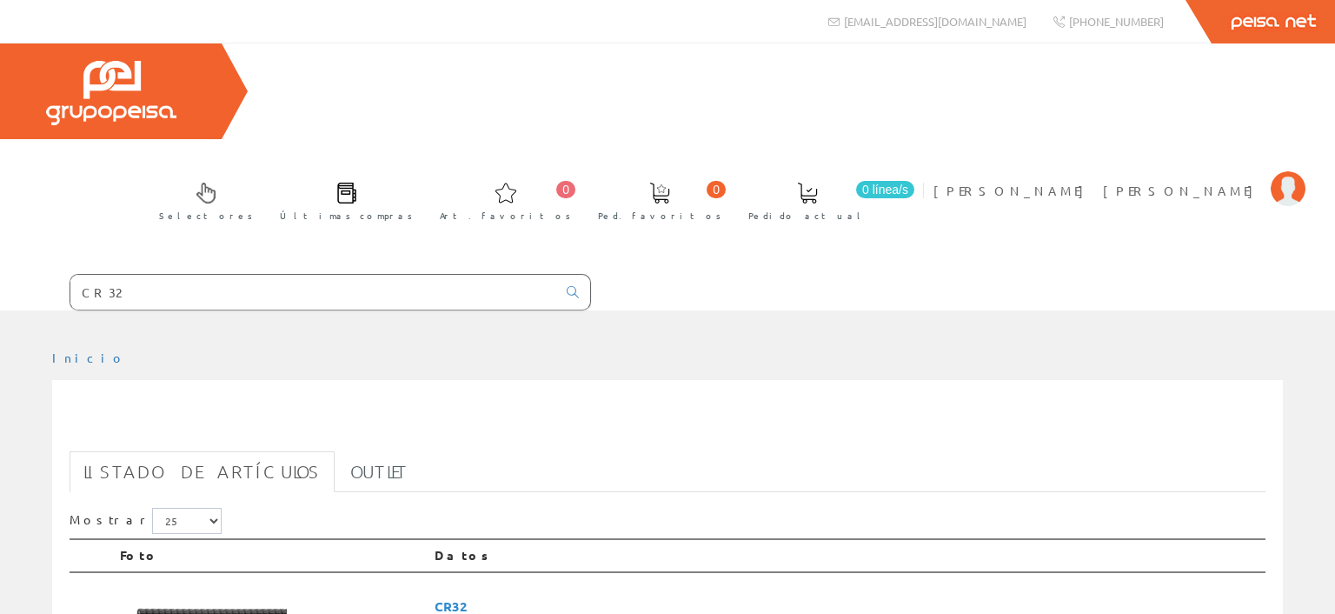
scroll to position [275, 0]
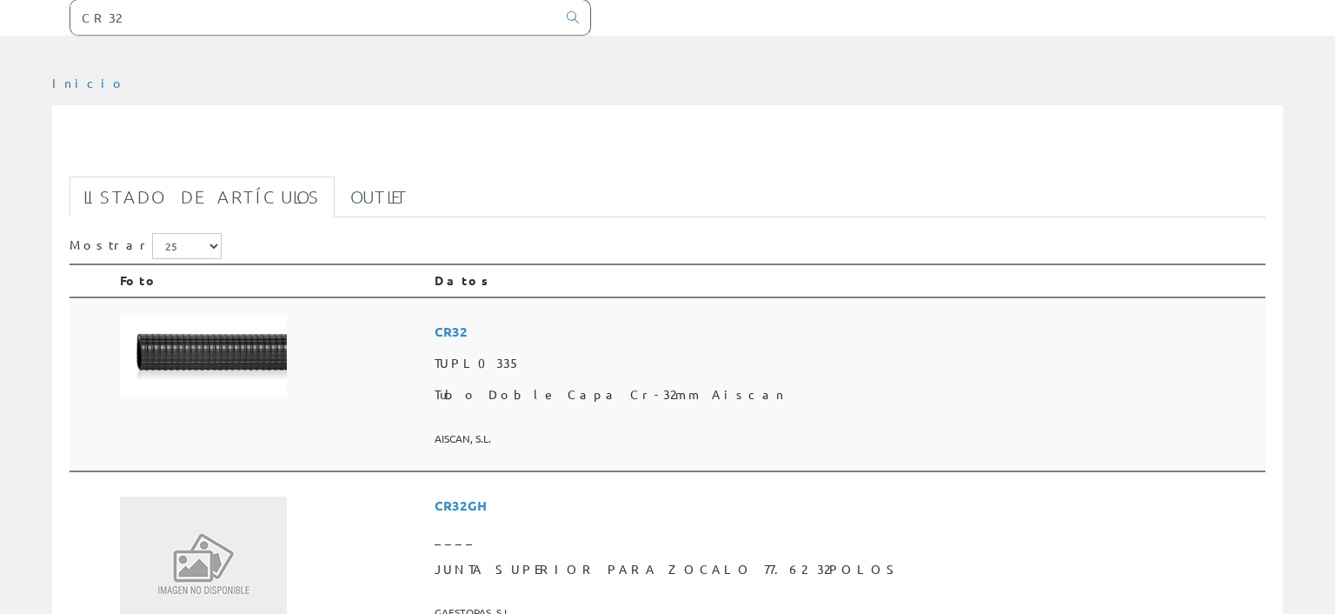
click at [227, 315] on img at bounding box center [203, 355] width 167 height 81
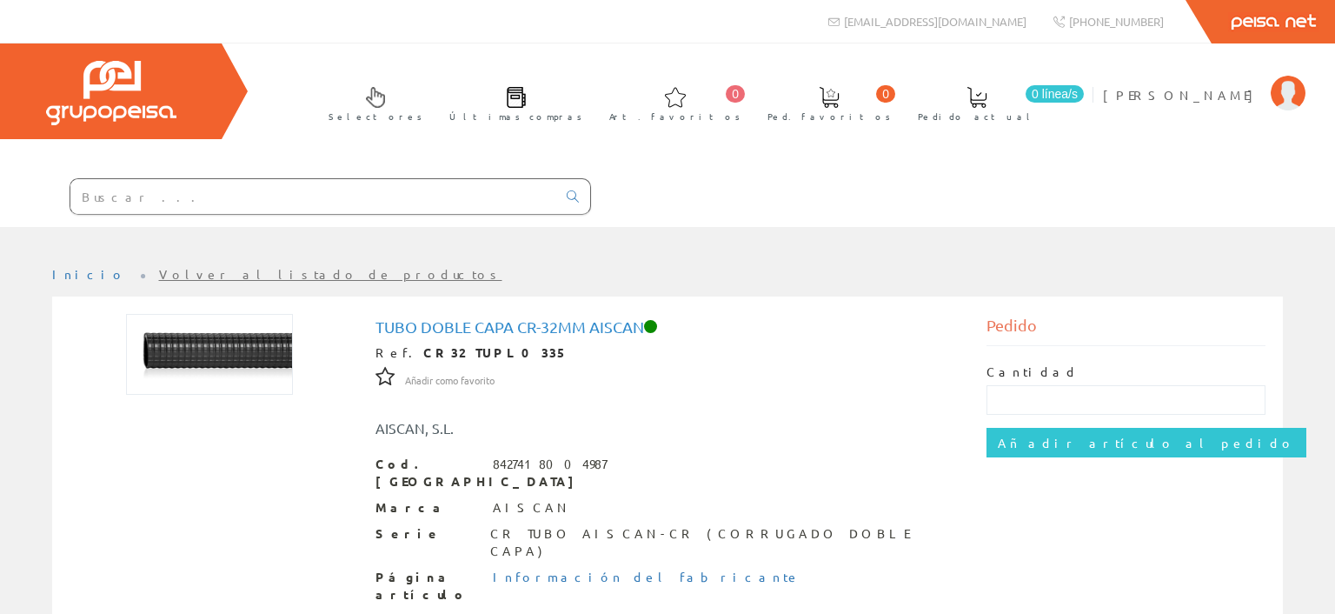
drag, startPoint x: 188, startPoint y: 189, endPoint x: 200, endPoint y: 210, distance: 24.1
paste input "13050132"
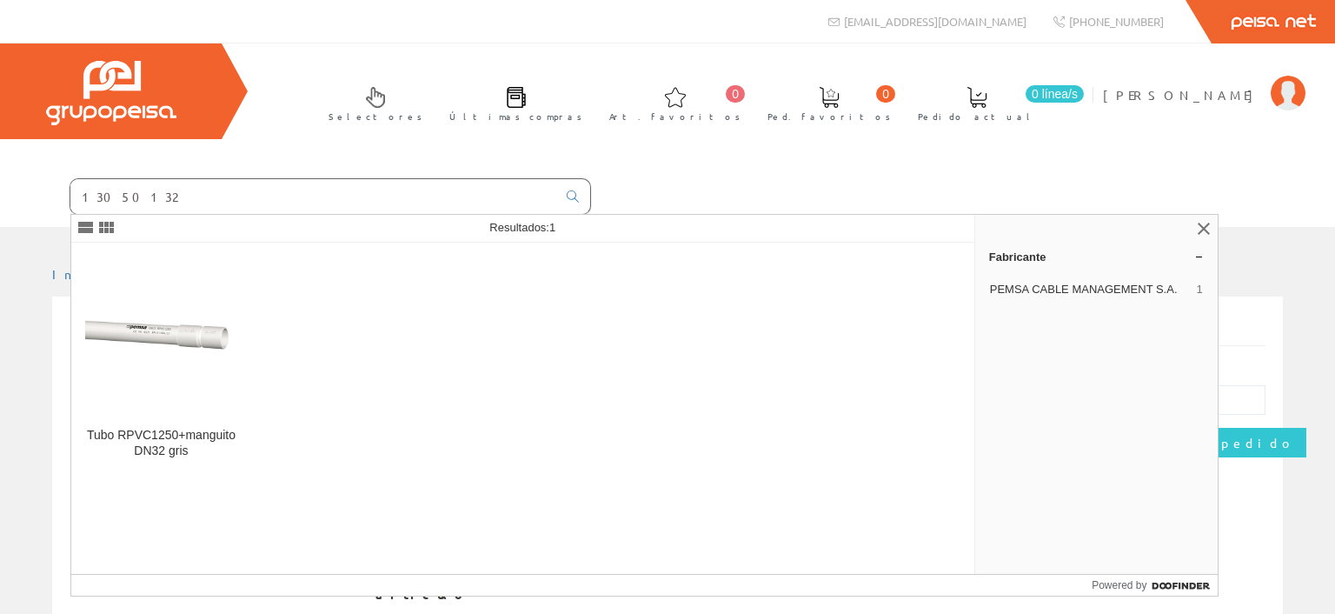
drag, startPoint x: 143, startPoint y: 196, endPoint x: 0, endPoint y: 195, distance: 143.4
click at [70, 195] on input "13050132" at bounding box center [313, 196] width 486 height 35
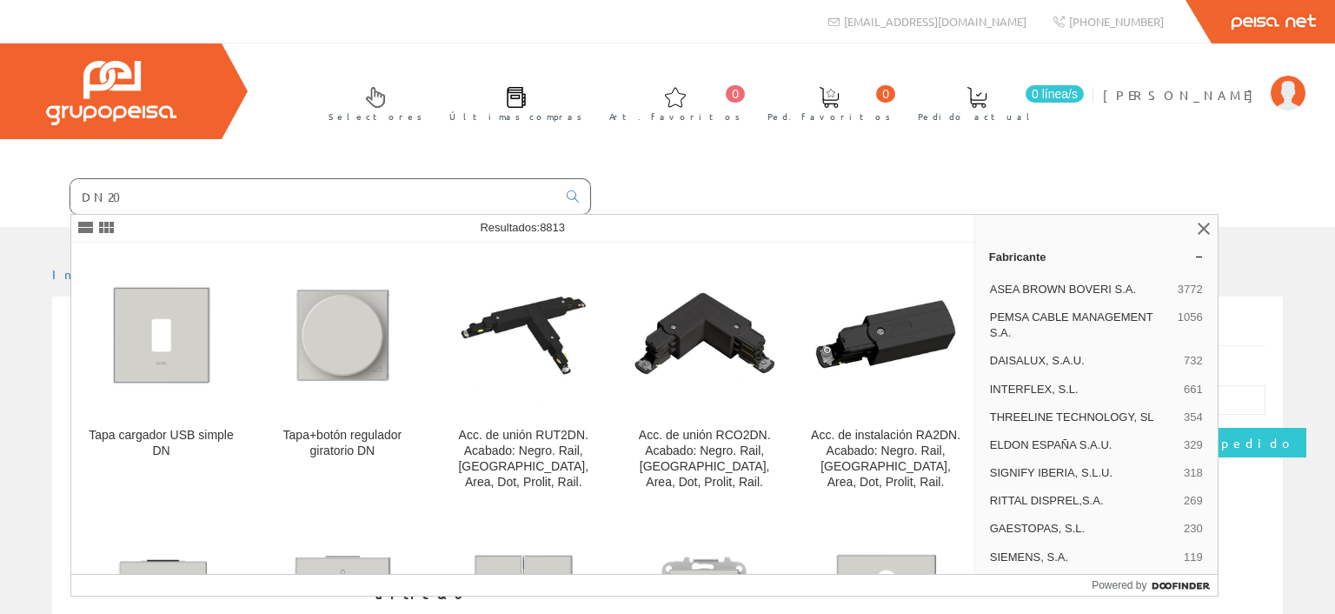
type input "DN20"
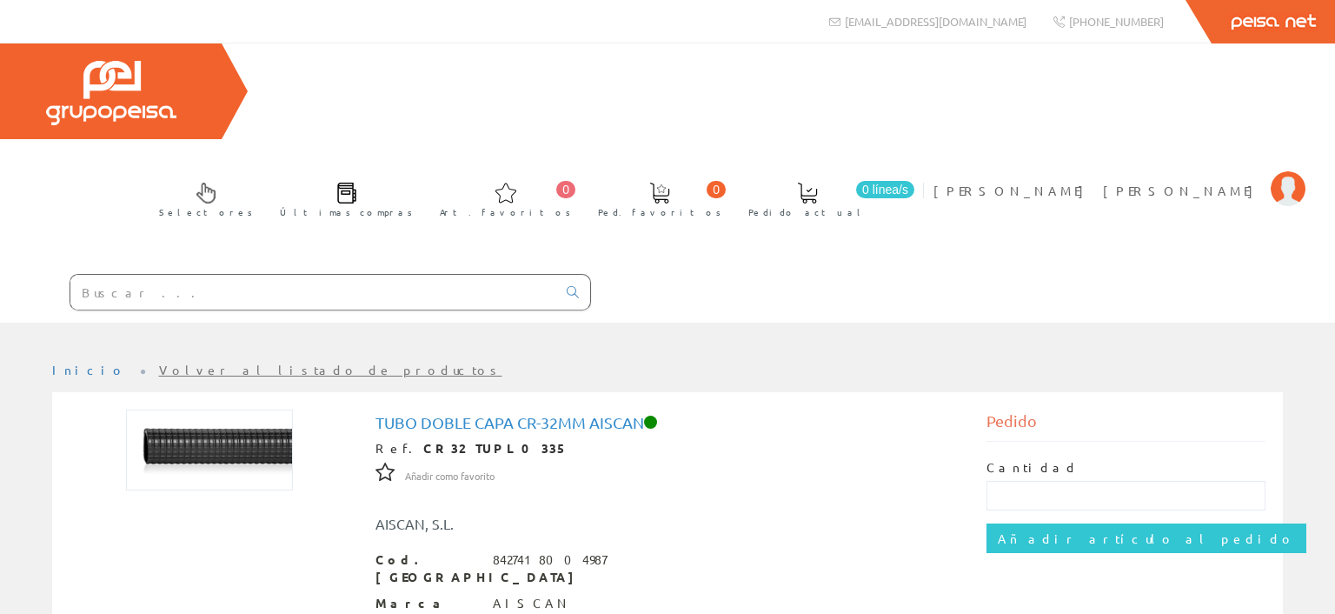
paste input "13050132"
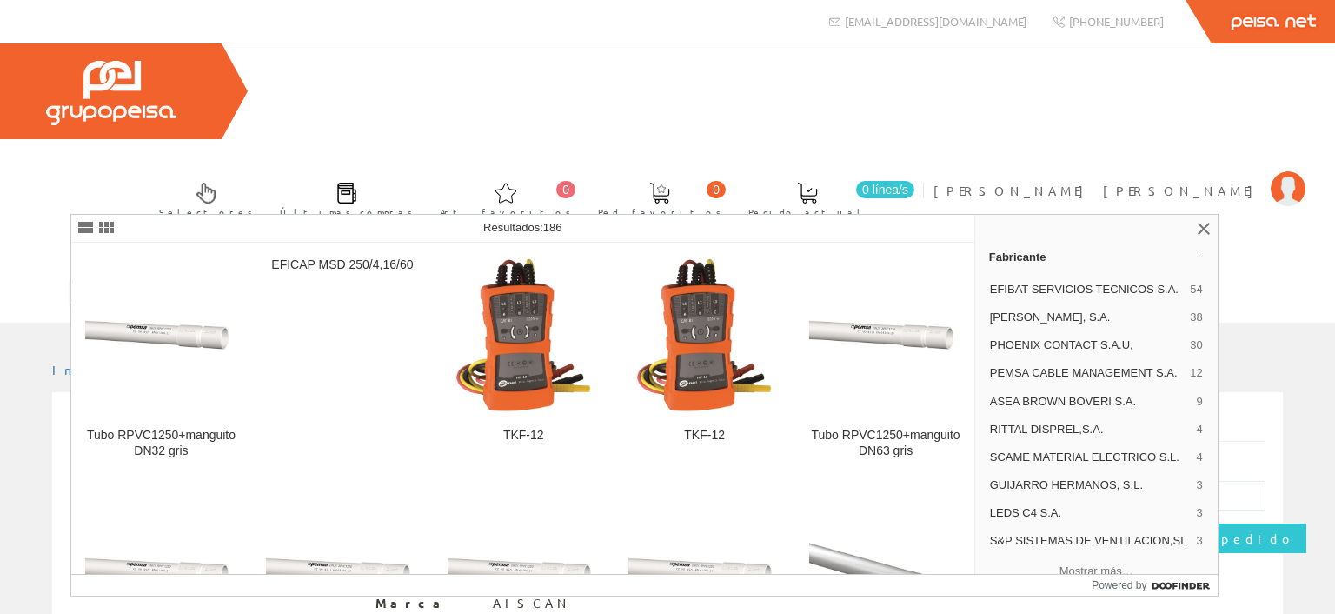
type input "13050131"
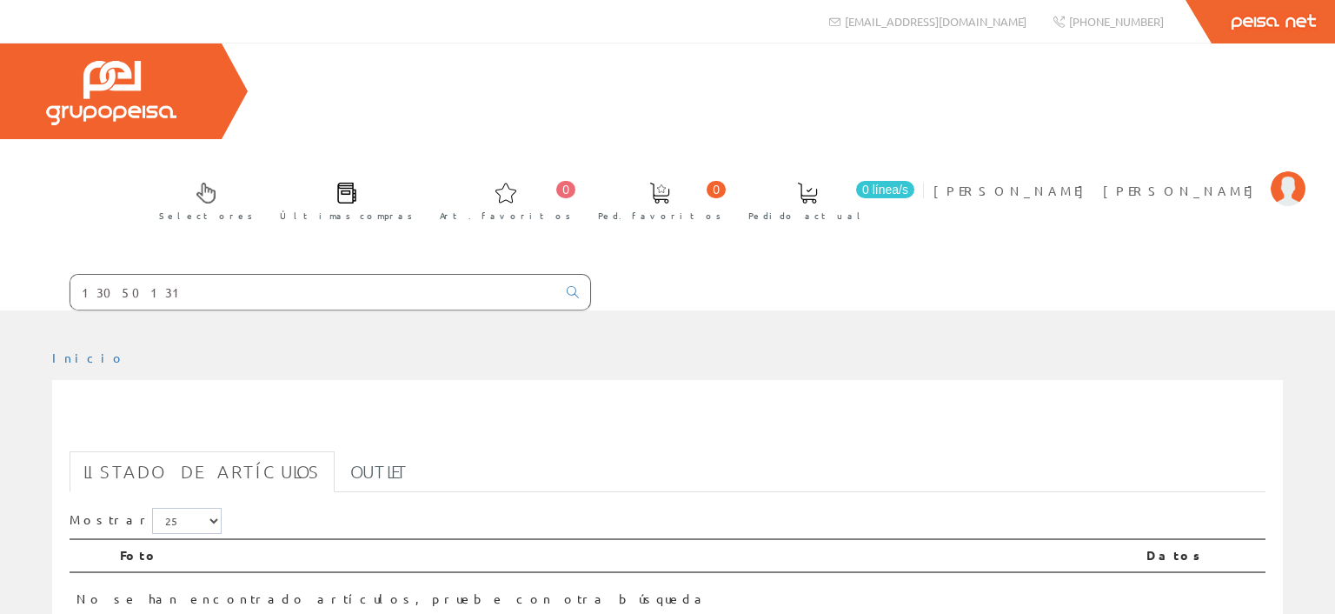
click at [442, 275] on input "13050131" at bounding box center [313, 292] width 486 height 35
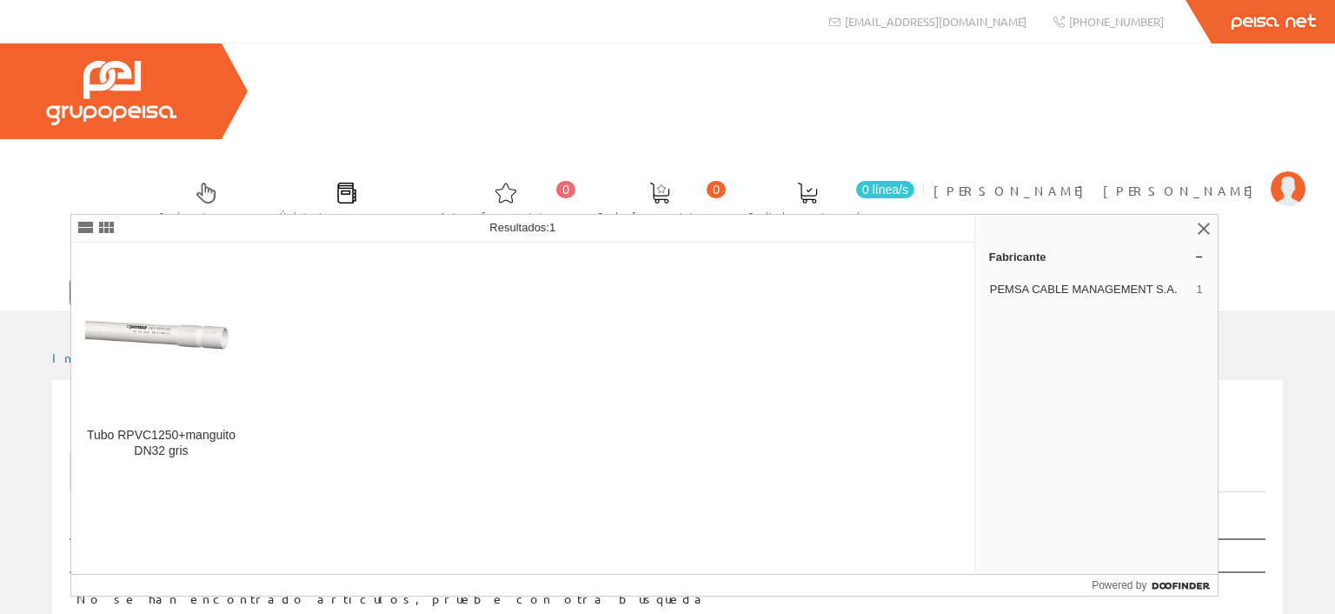
type input "1"
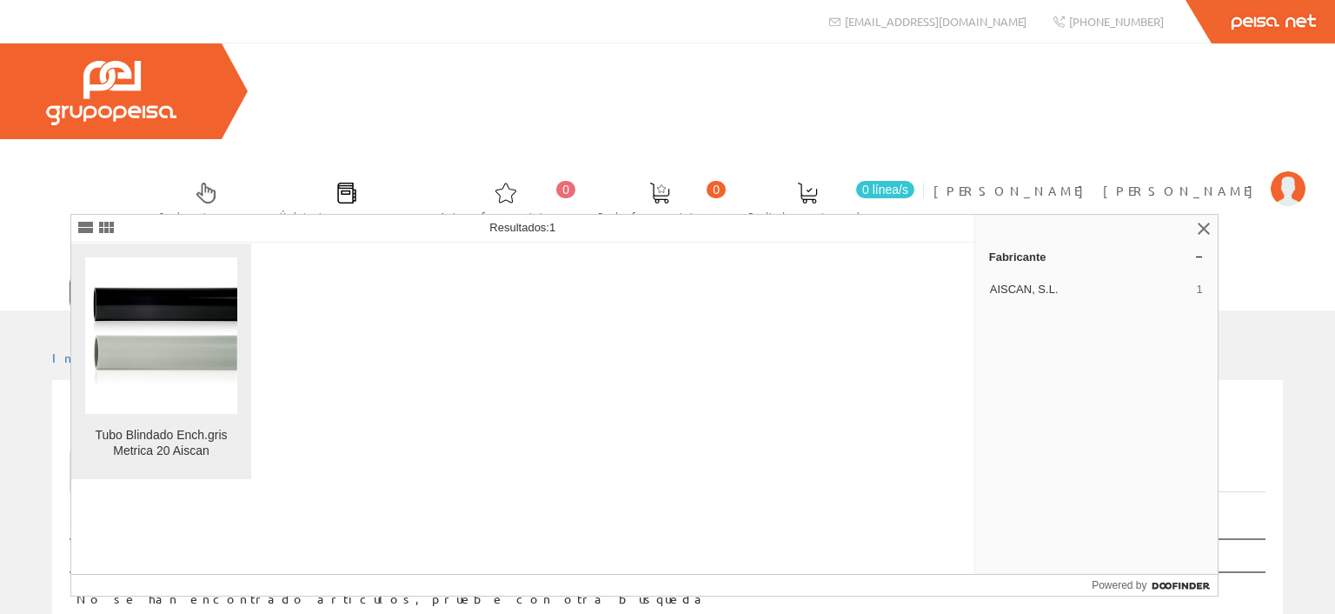
type input "TUPL1081"
click at [187, 363] on img at bounding box center [161, 334] width 152 height 103
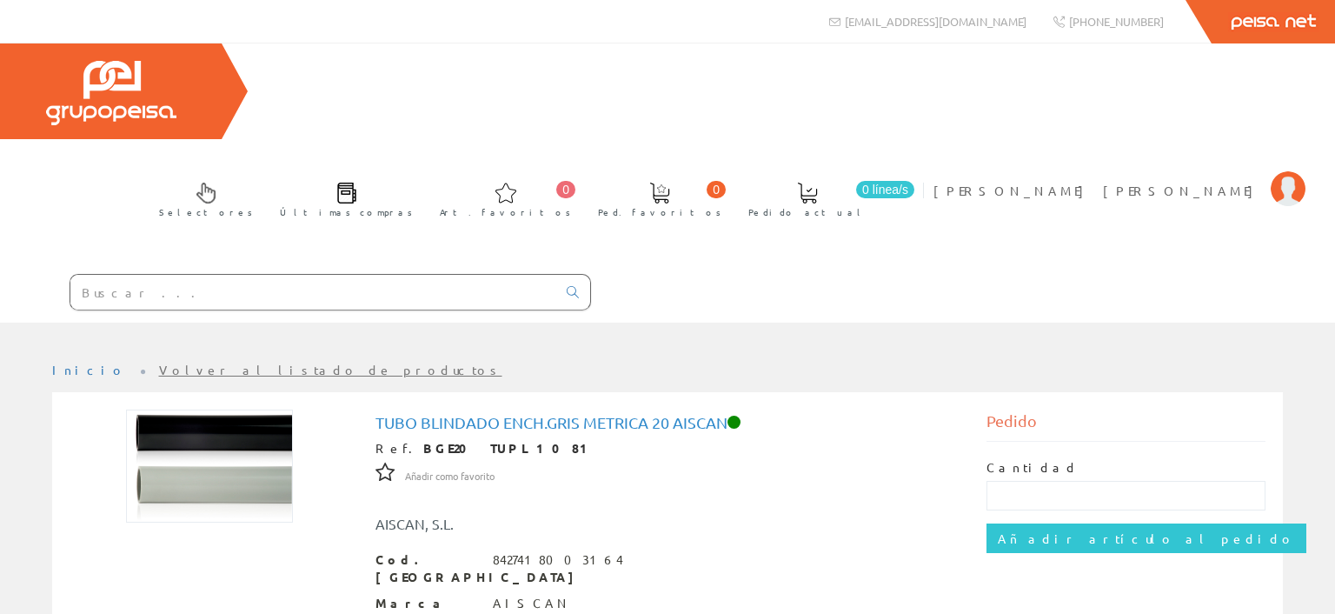
drag, startPoint x: 169, startPoint y: 198, endPoint x: 177, endPoint y: 199, distance: 8.7
paste input "TUPL1082"
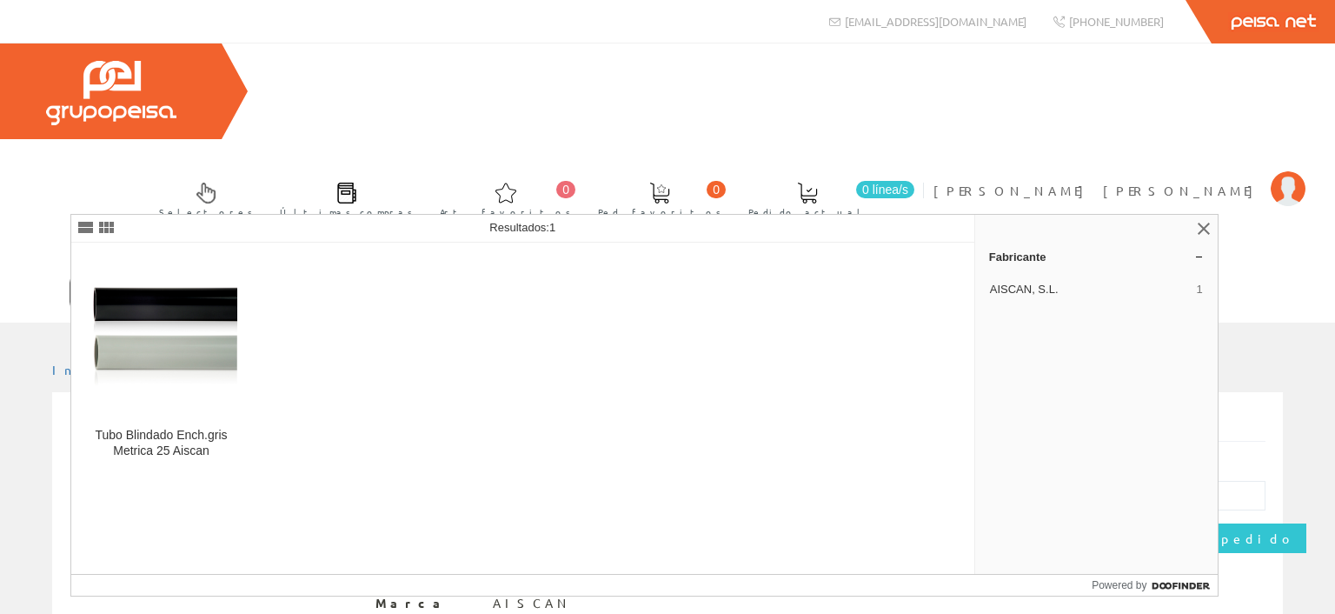
type input "TUPL1082"
click at [575, 286] on icon at bounding box center [573, 292] width 12 height 12
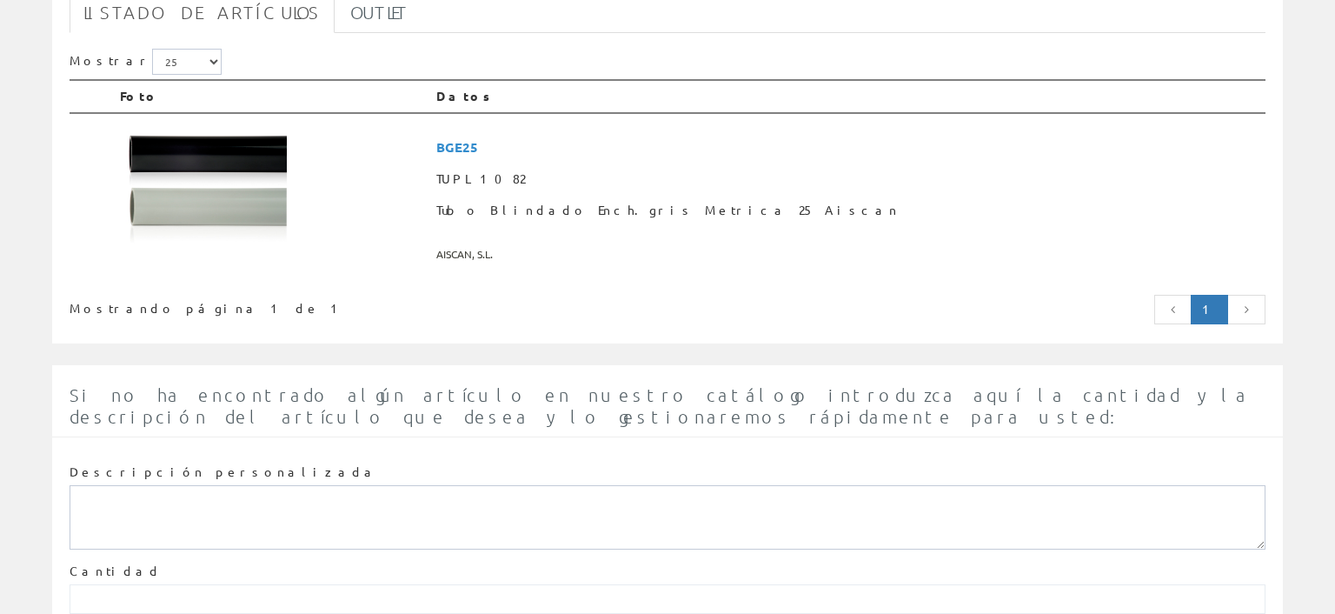
scroll to position [275, 0]
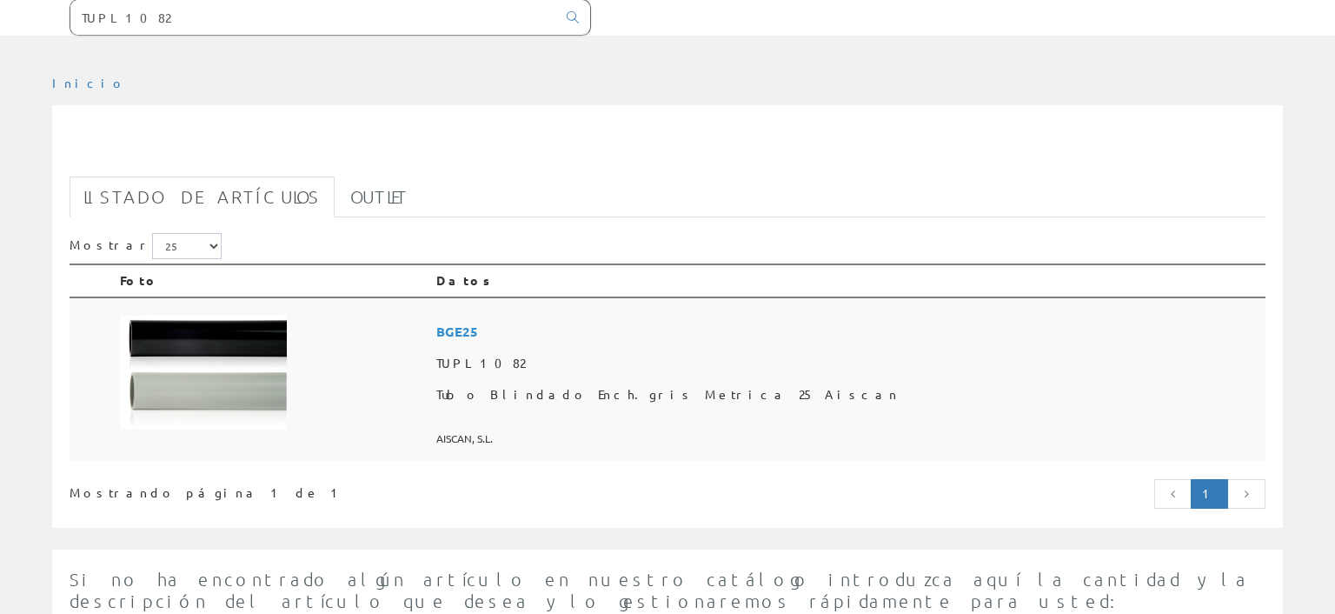
click at [223, 315] on img at bounding box center [203, 371] width 167 height 113
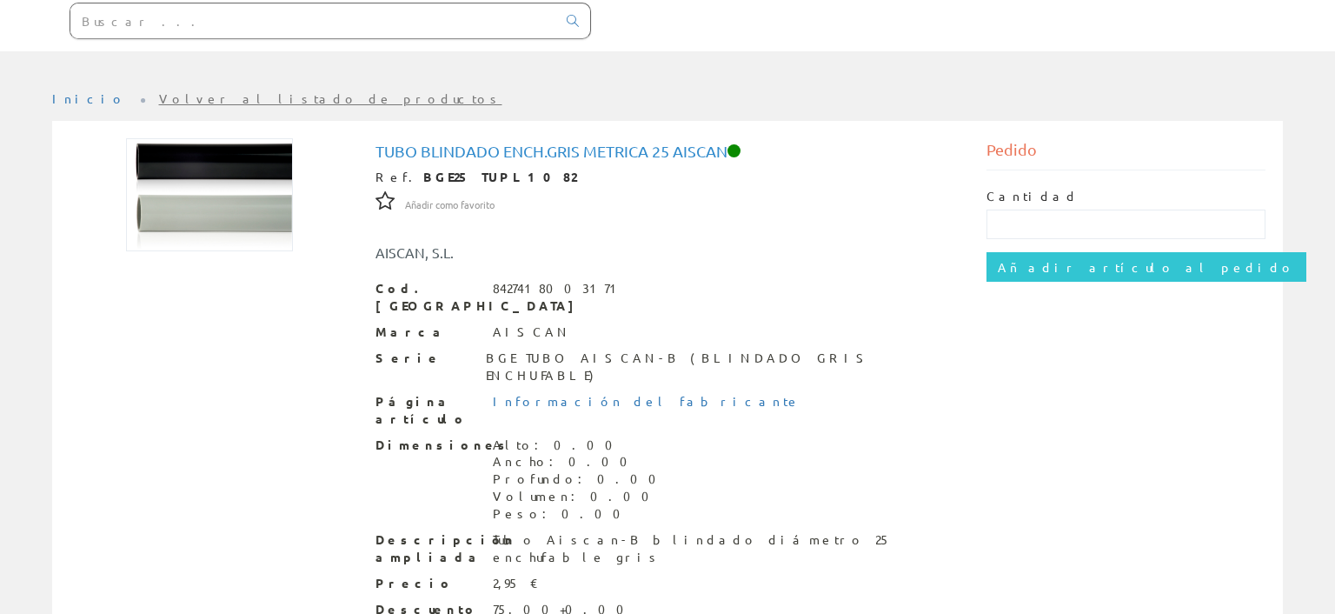
scroll to position [88, 0]
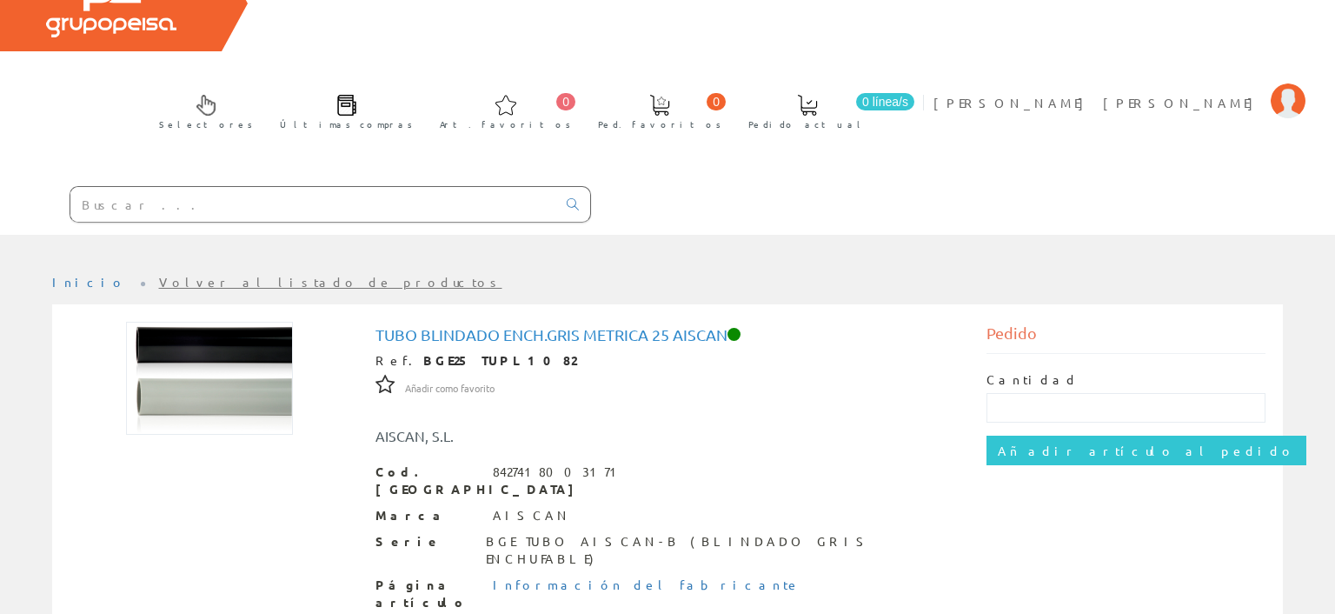
click at [356, 187] on input "text" at bounding box center [313, 204] width 486 height 35
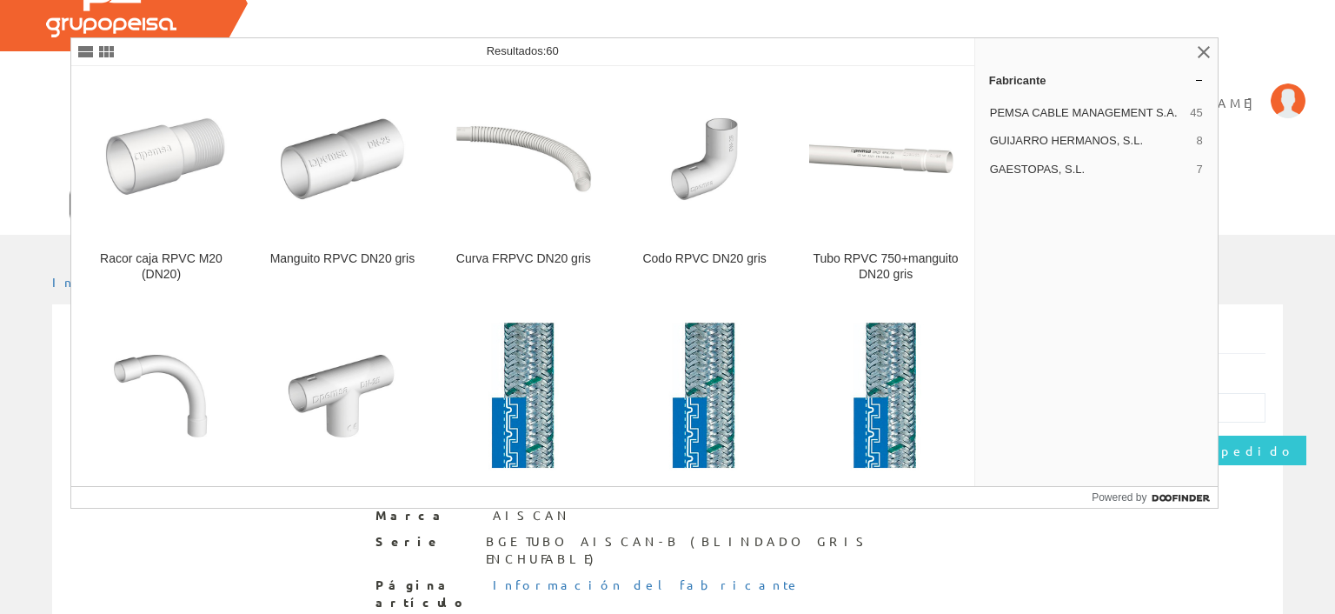
type input "RPVC20"
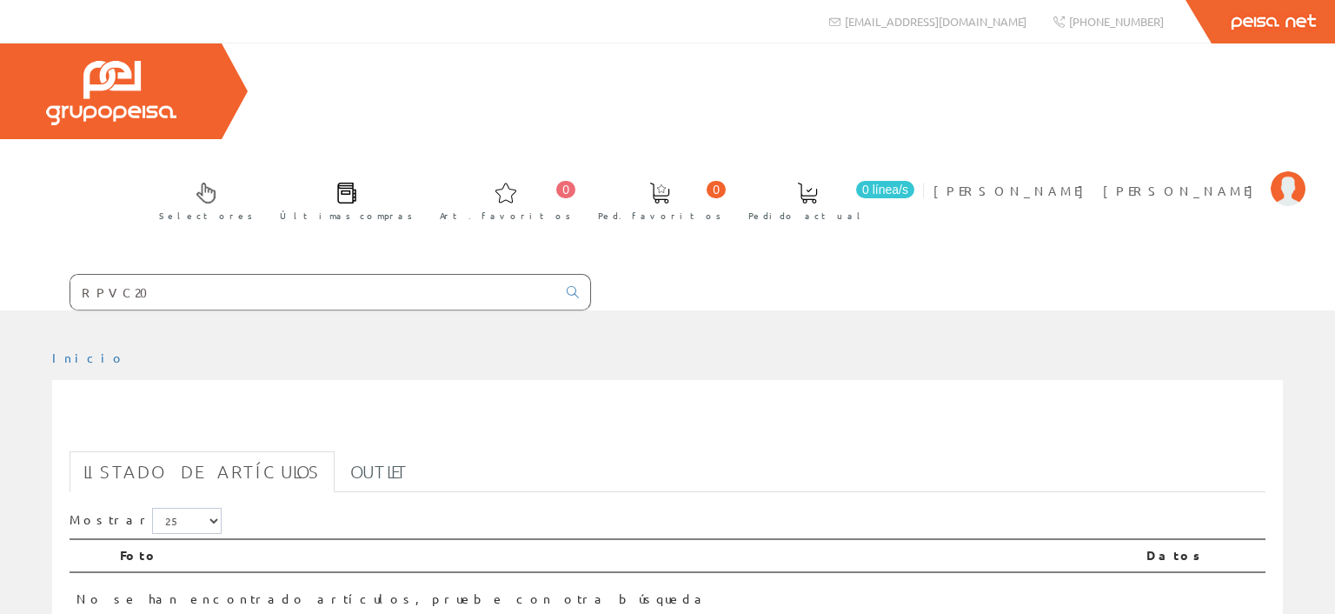
click at [165, 275] on input "RPVC20" at bounding box center [313, 292] width 486 height 35
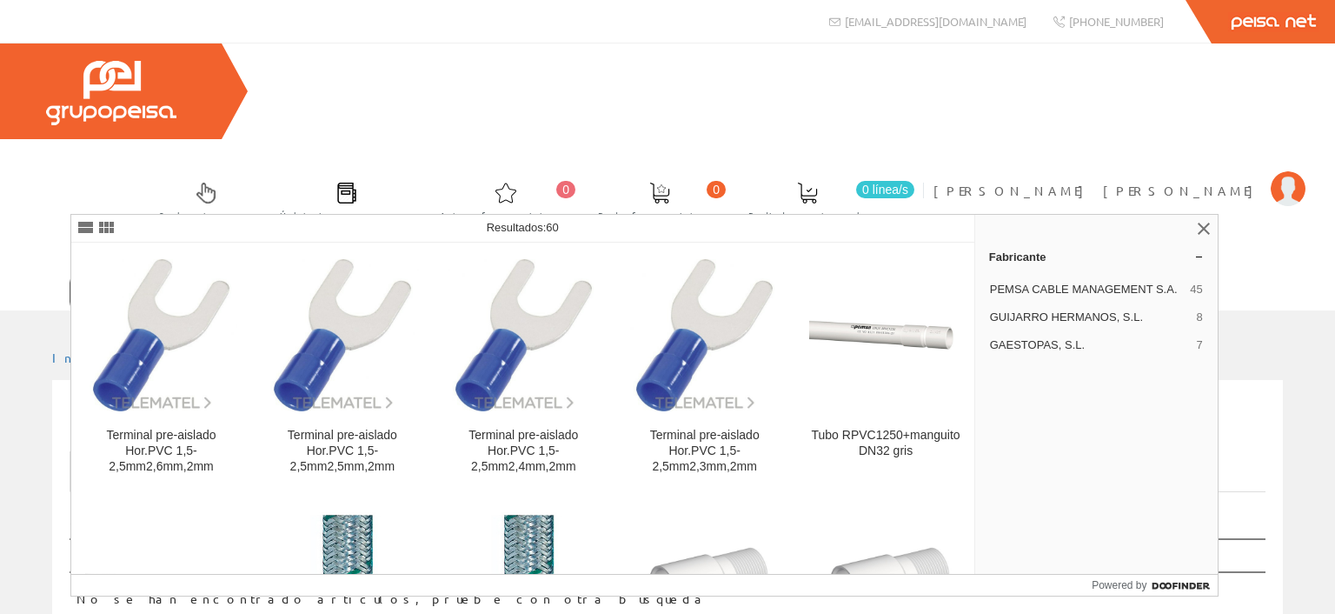
type input "R"
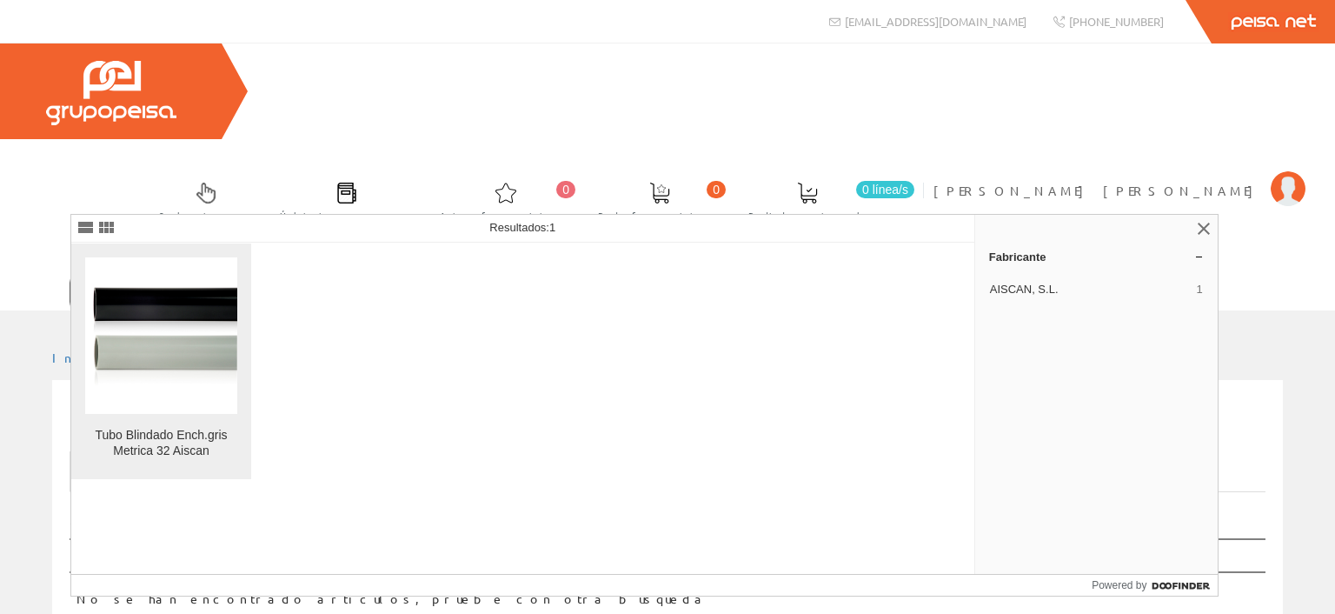
type input "TUPL1083"
click at [203, 313] on img at bounding box center [161, 334] width 152 height 103
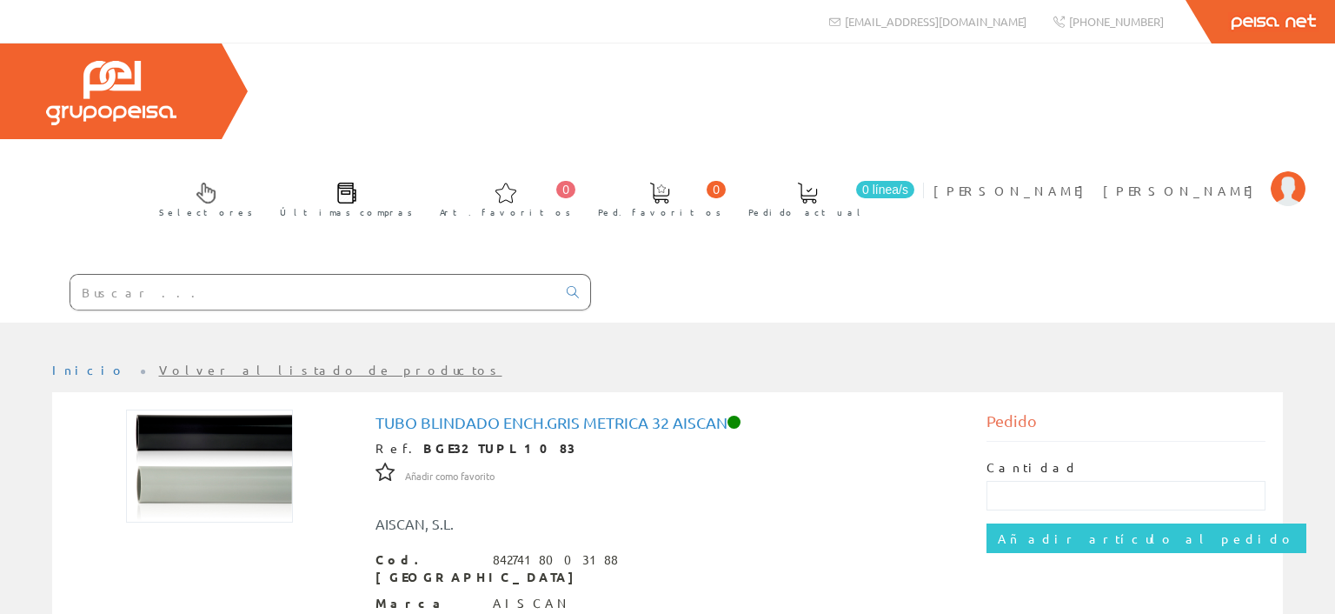
drag, startPoint x: 270, startPoint y: 189, endPoint x: 276, endPoint y: 209, distance: 19.8
paste input "ES07Z1-K 1X1,5"
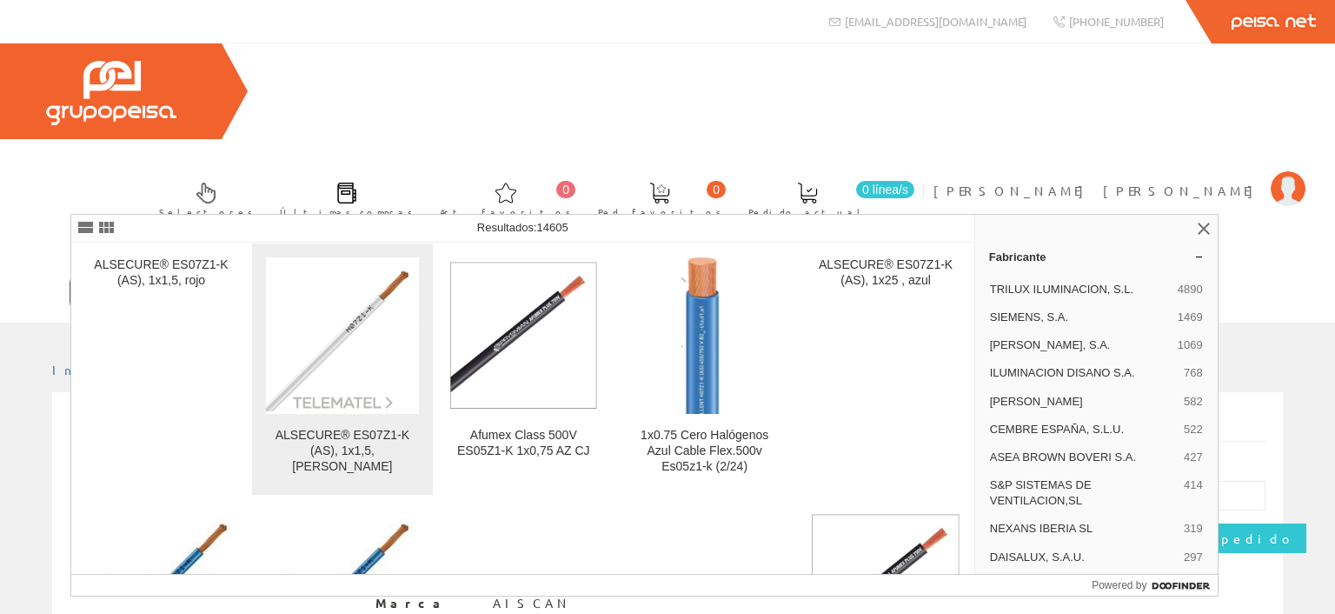
type input "ES07Z1-K 1X1,5"
click at [353, 356] on img at bounding box center [342, 335] width 152 height 152
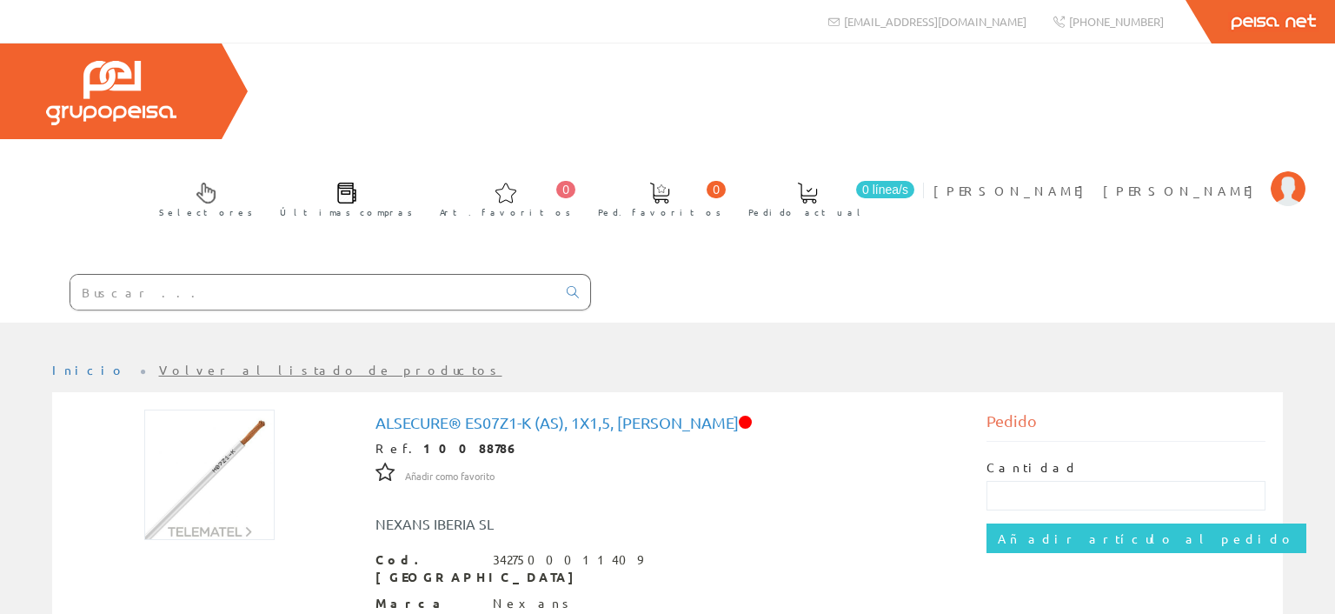
paste input "H07Z1-K 1.5 AV"
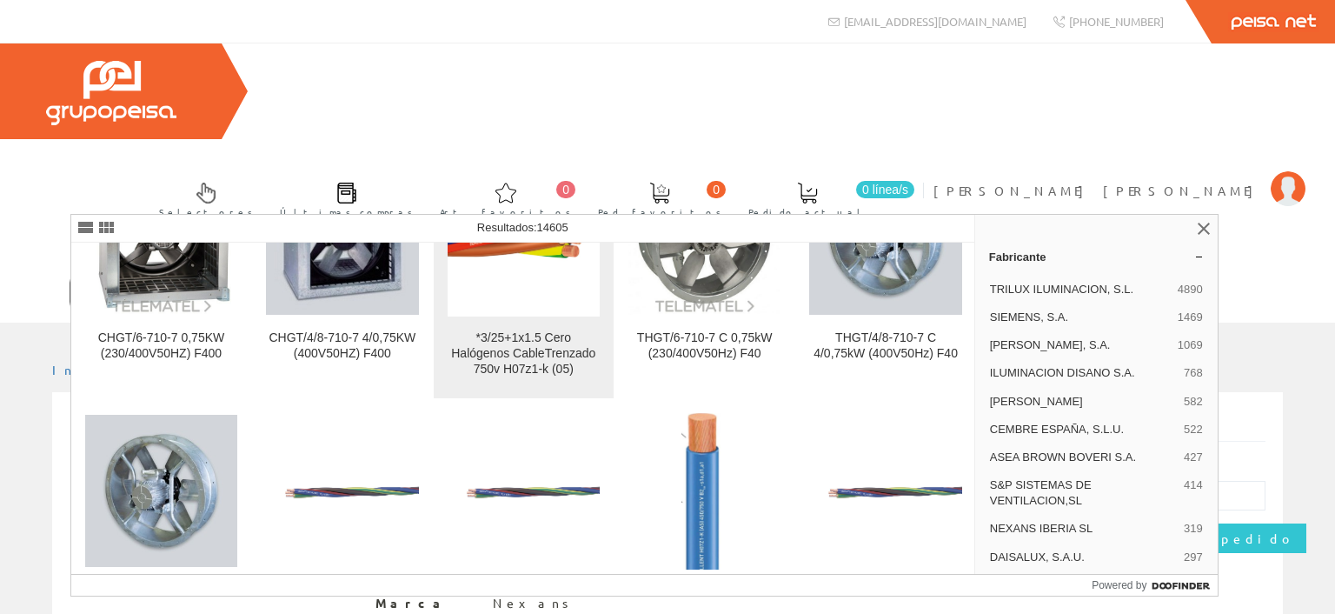
scroll to position [584, 0]
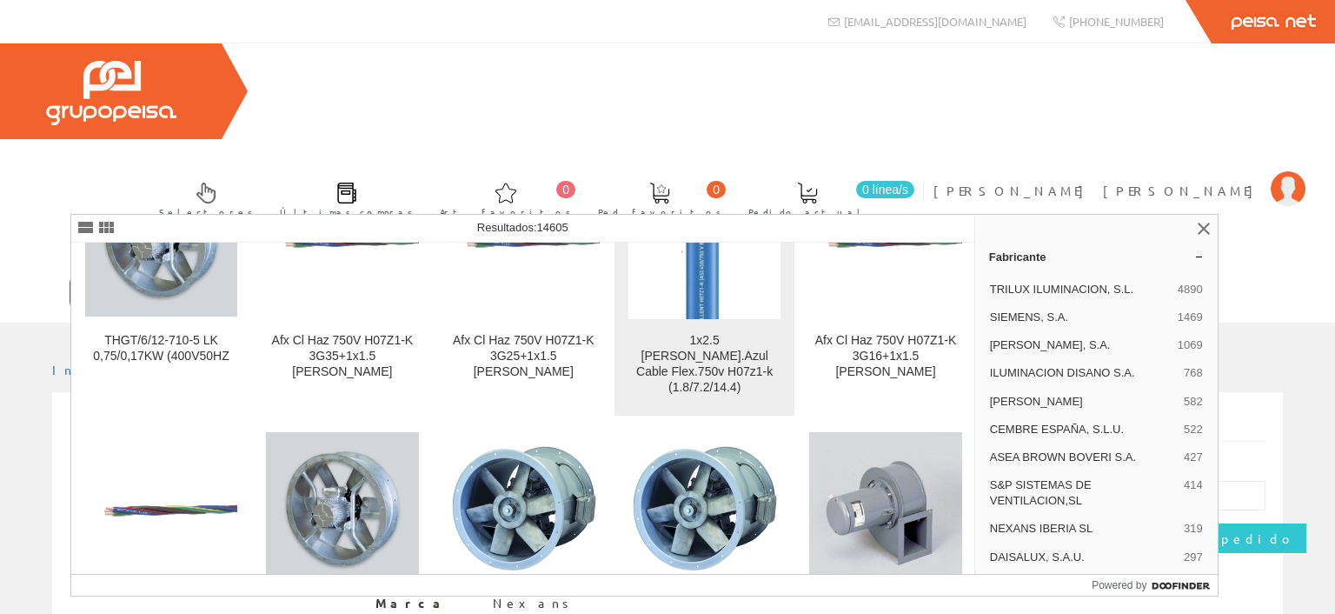
type input "H07Z1-K 1.5"
click at [707, 325] on link "1x2.5 [PERSON_NAME].Azul Cable Flex.750v H07z1-k (1.8/7.2/14.4)" at bounding box center [704, 282] width 180 height 267
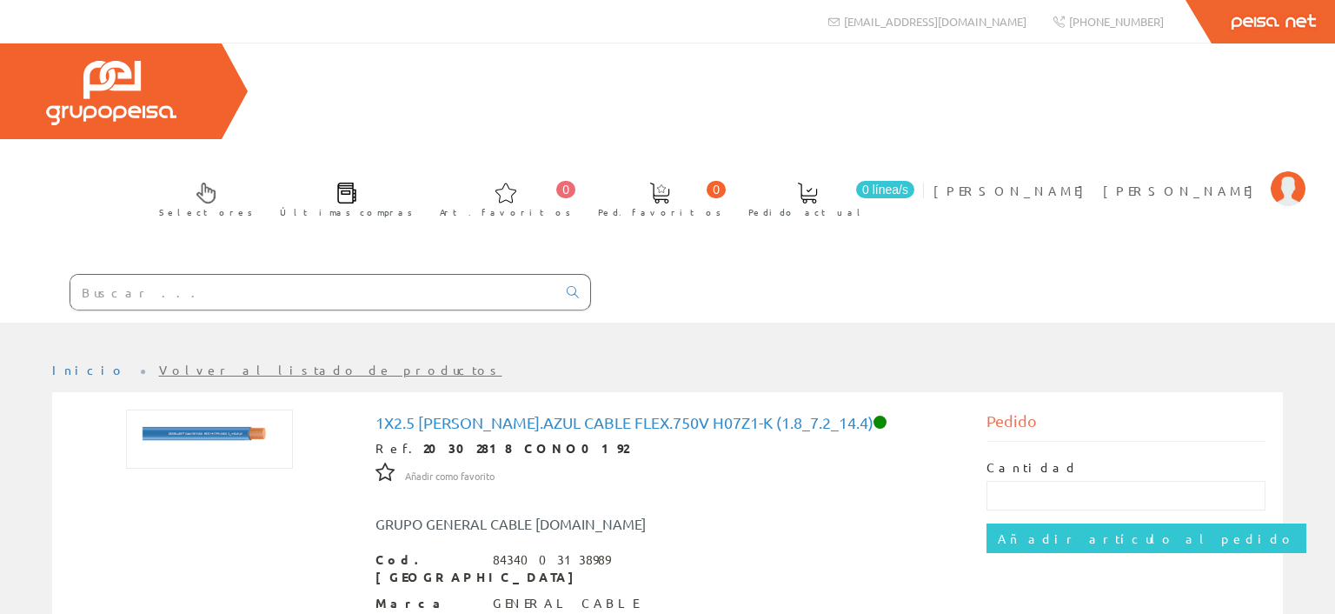
paste input "ES07Z1-K 1X2,5"
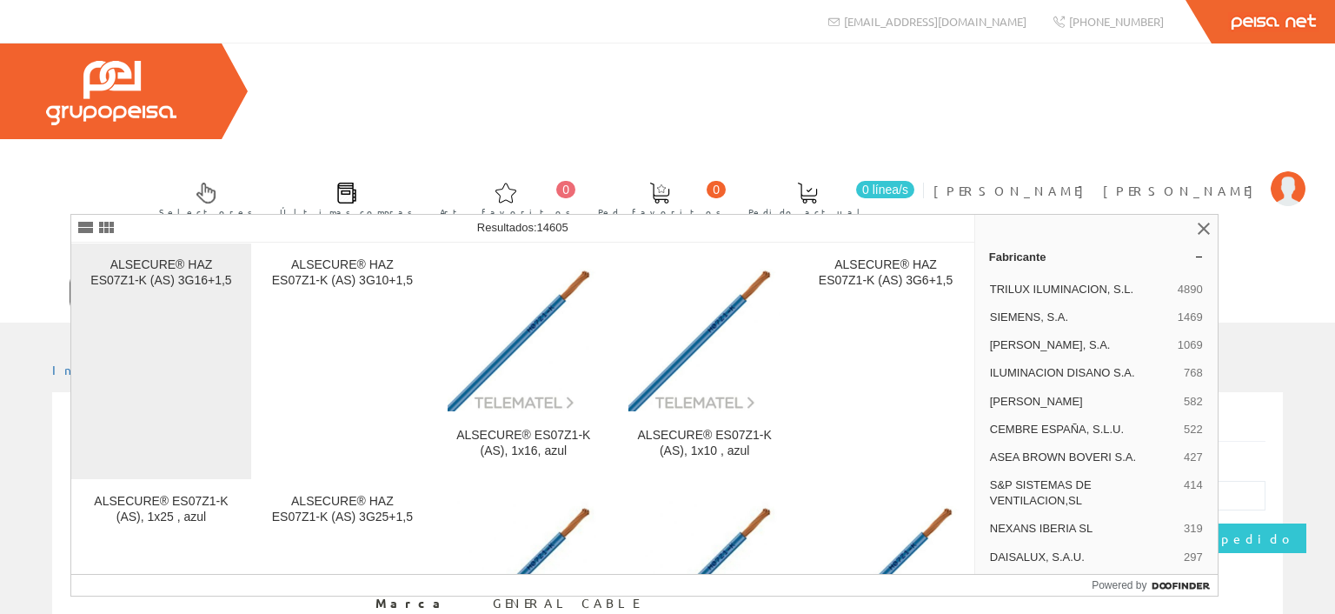
type input "ES07Z1-K"
click at [159, 278] on div "ALSECURE® HAZ ES07Z1-K (AS) 3G16+1,5" at bounding box center [161, 272] width 152 height 31
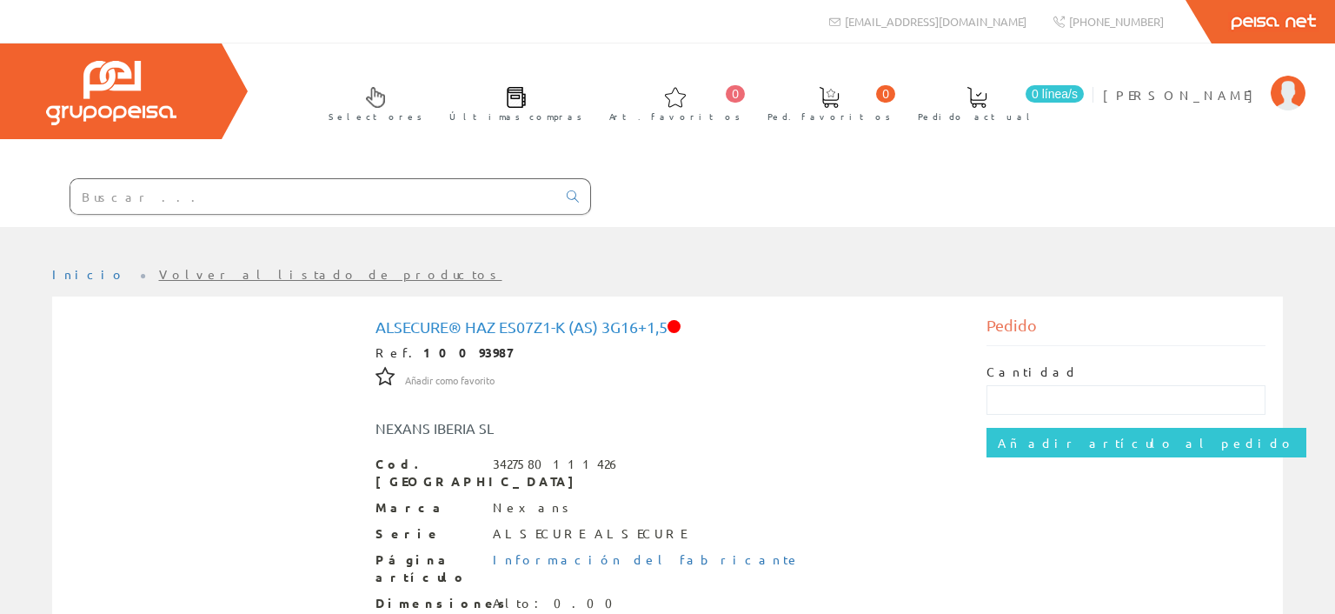
drag, startPoint x: 273, startPoint y: 201, endPoint x: 282, endPoint y: 200, distance: 9.6
click at [274, 201] on input "text" at bounding box center [313, 196] width 486 height 35
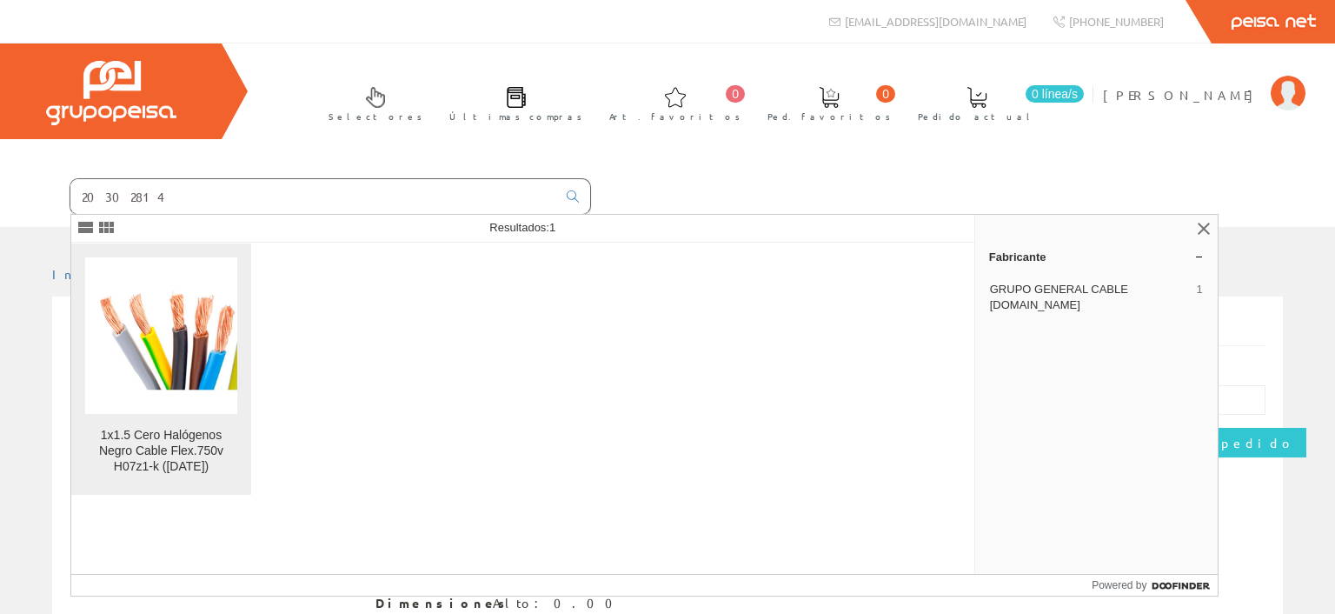
type input "20302814"
click at [162, 354] on img at bounding box center [161, 336] width 152 height 110
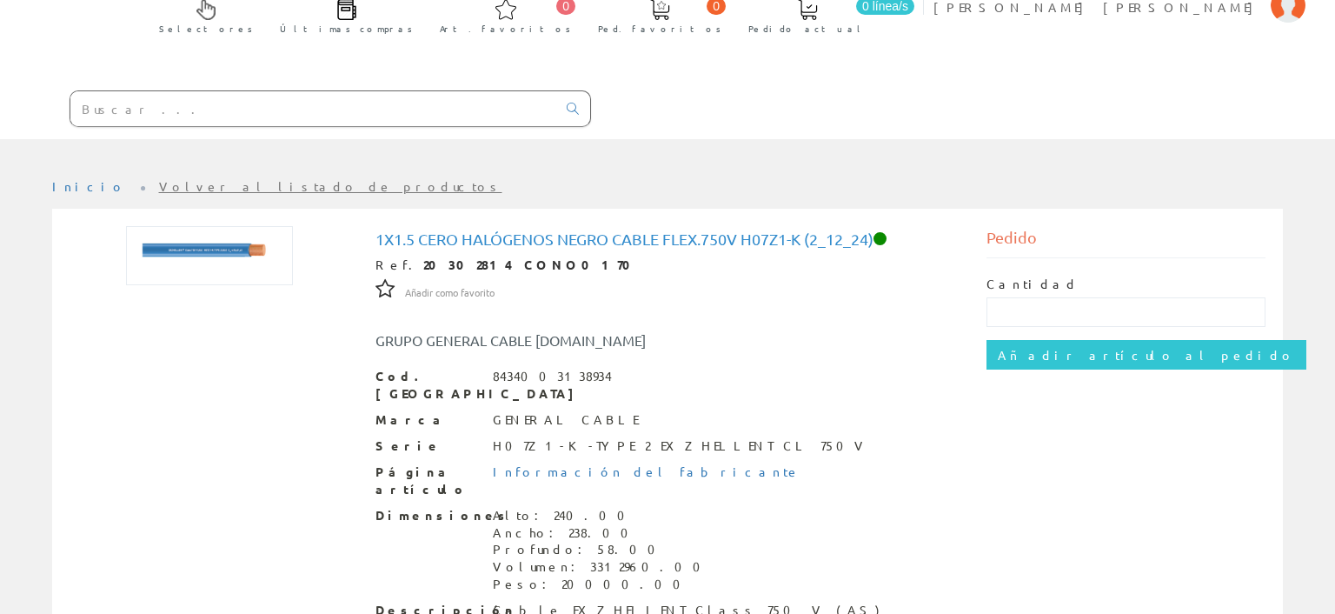
scroll to position [271, 0]
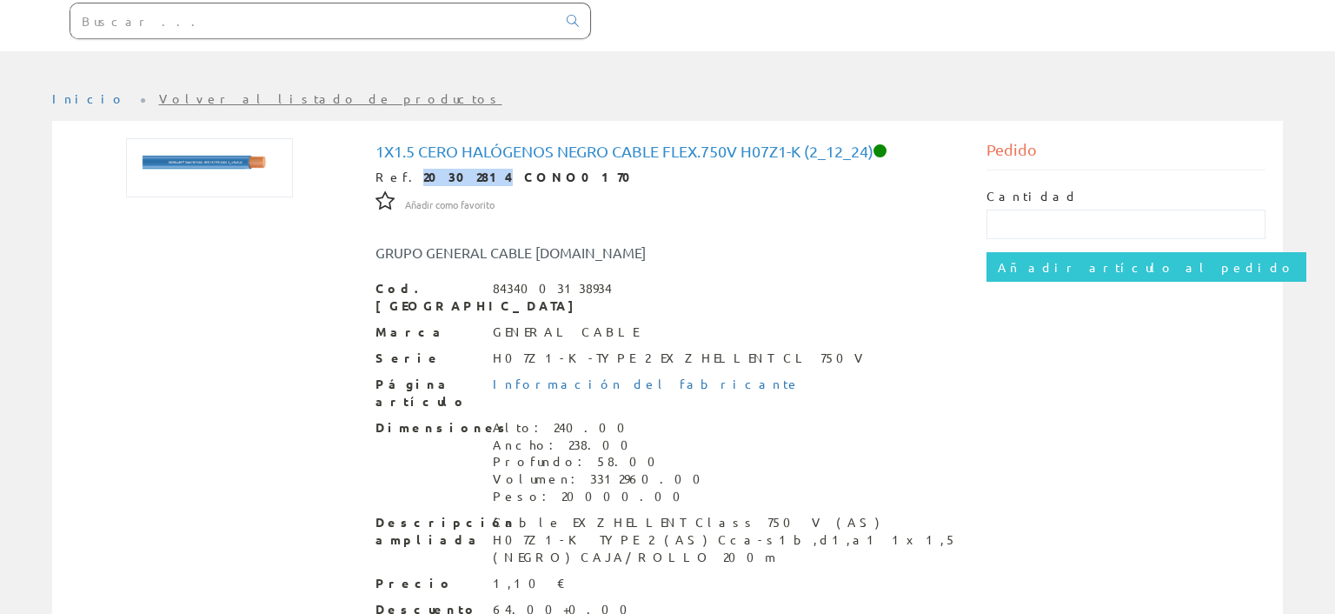
drag, startPoint x: 397, startPoint y: 76, endPoint x: 454, endPoint y: 80, distance: 56.7
click at [454, 169] on div "Ref. 20302814 CONO0170" at bounding box center [667, 177] width 585 height 17
copy div "20302814"
drag, startPoint x: 619, startPoint y: 56, endPoint x: 805, endPoint y: 56, distance: 186.0
click at [805, 143] on h1 "1x1.5 Cero Halógenos Negro Cable Flex.750v H07z1-k (2_12_24)" at bounding box center [667, 151] width 585 height 17
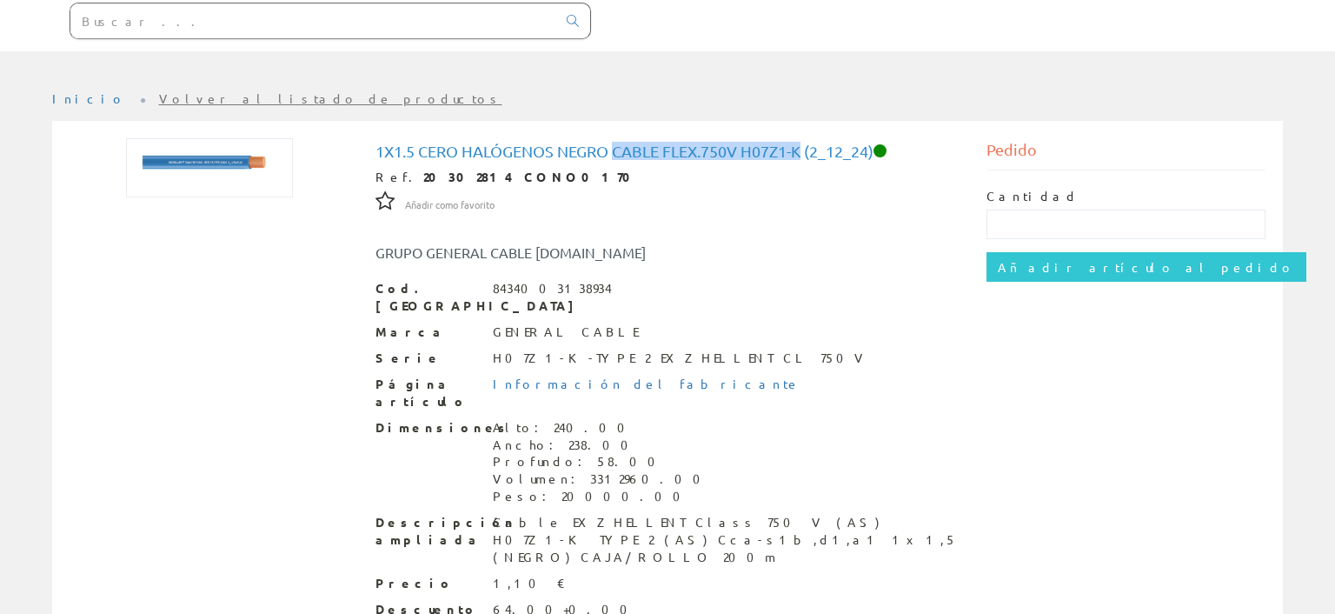
copy h1 "Cable Flex.750v H07z1-k"
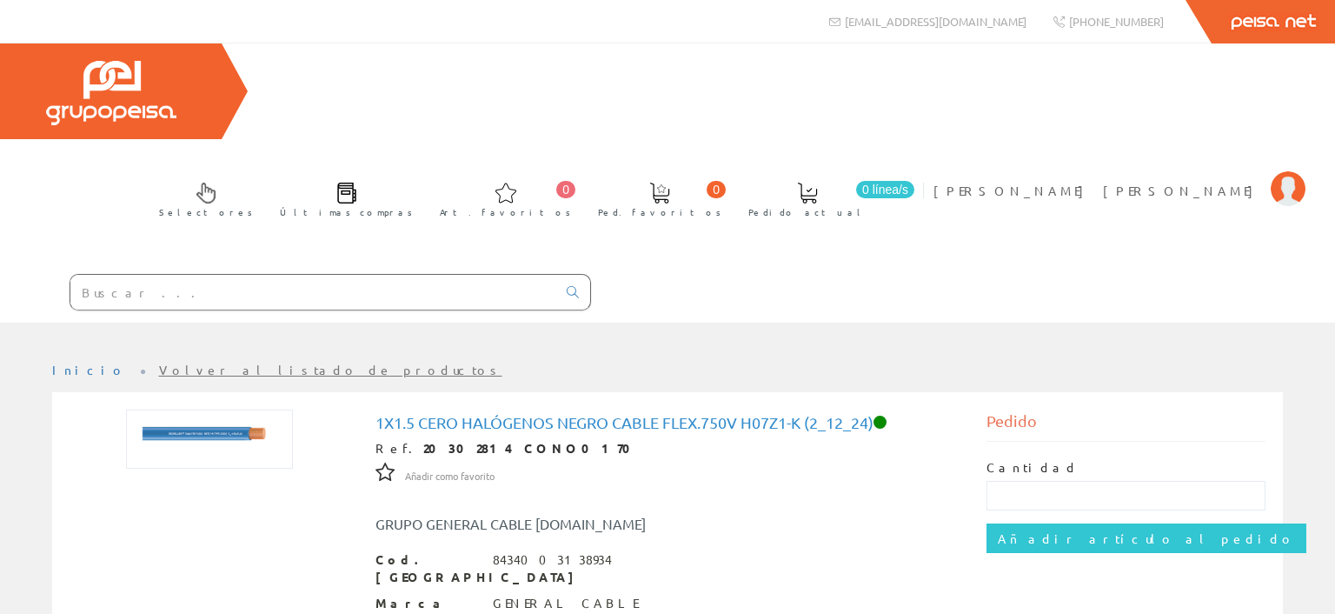
paste input "TEMP0080"
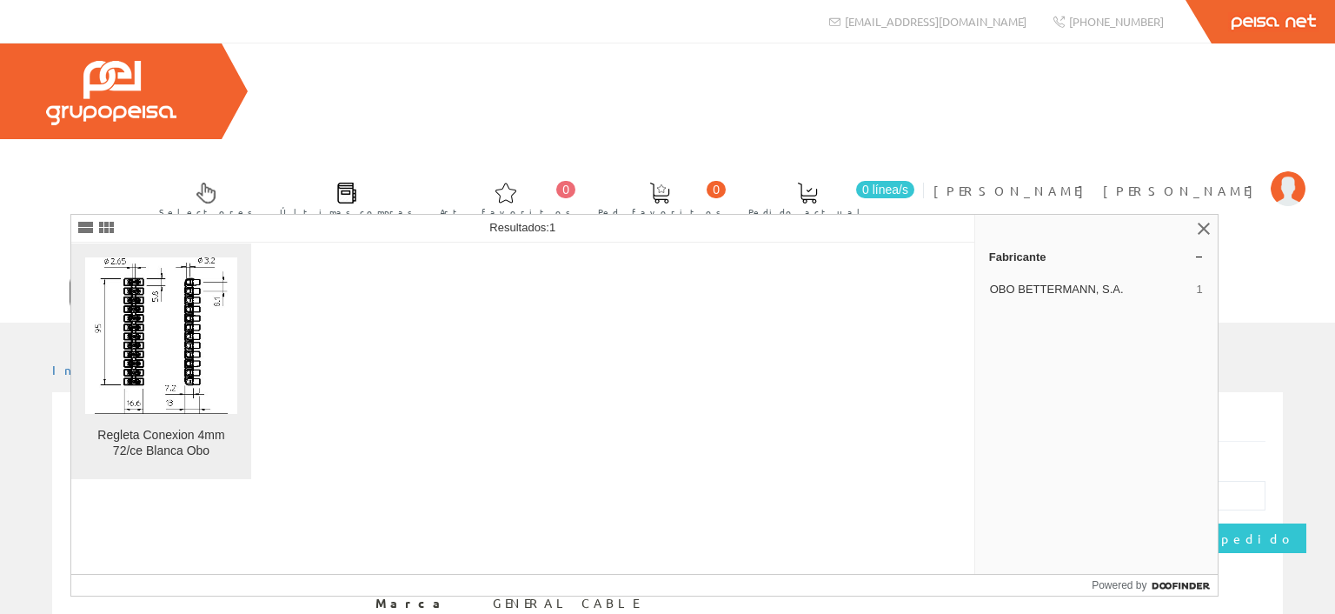
type input "TEMP0080"
click at [176, 328] on img at bounding box center [161, 335] width 133 height 156
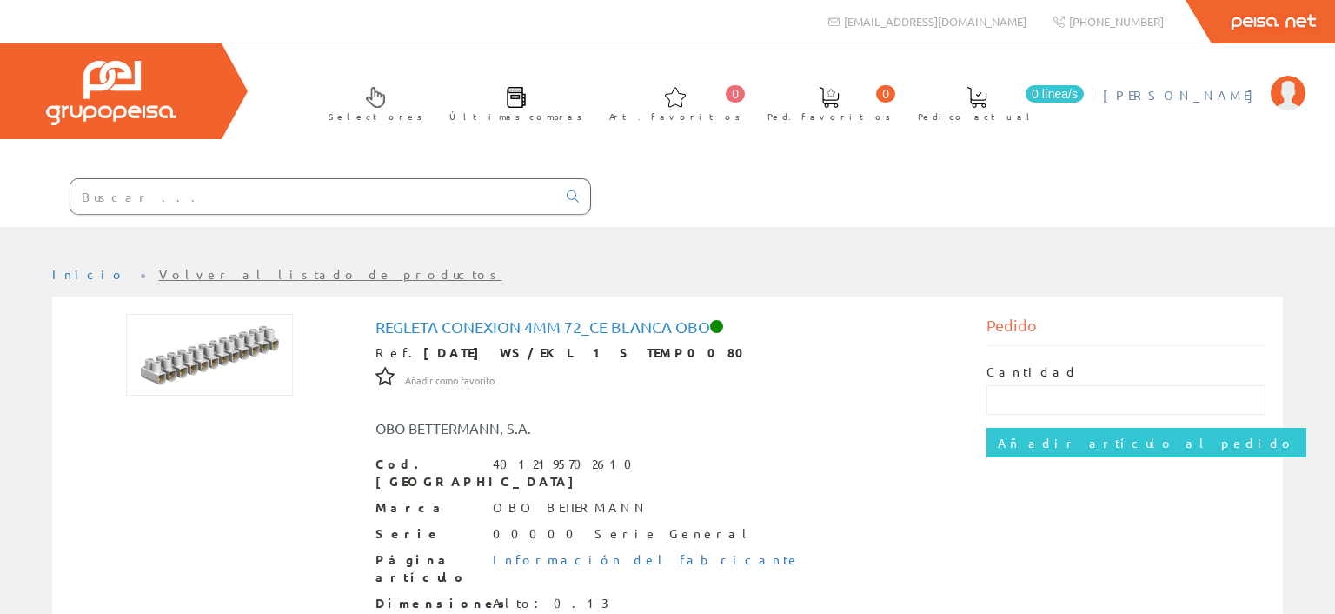
click at [1288, 100] on img at bounding box center [1288, 93] width 35 height 35
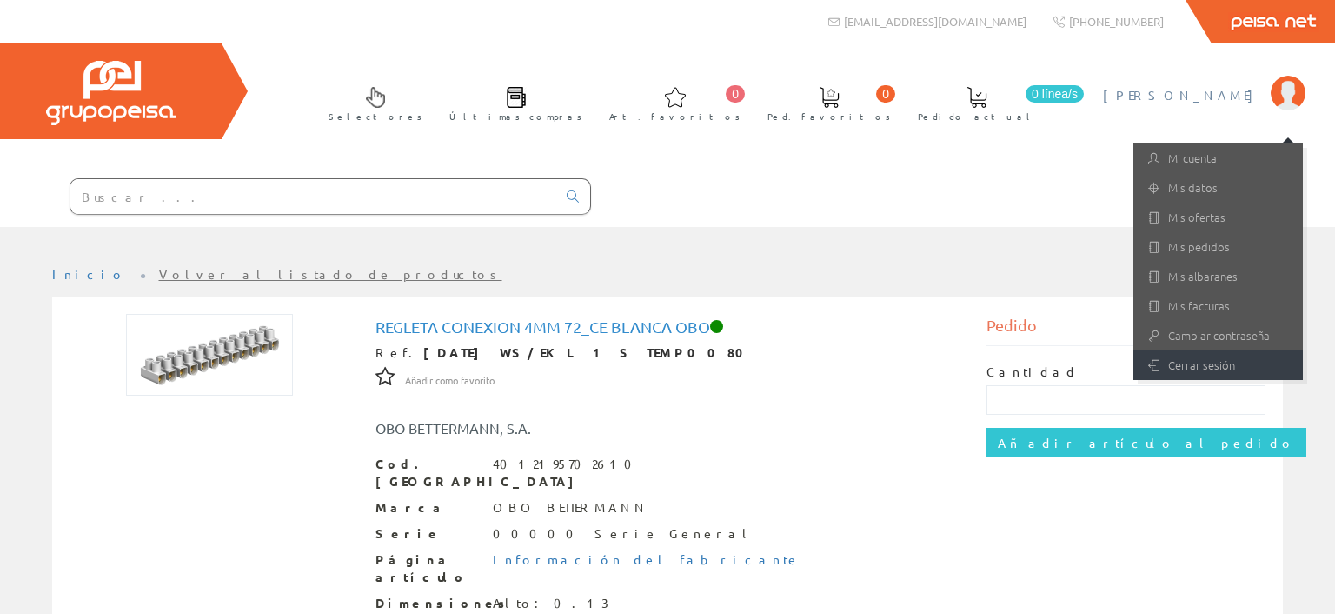
click at [1223, 360] on link "Cerrar sesión" at bounding box center [1217, 365] width 169 height 30
